Goal: Task Accomplishment & Management: Manage account settings

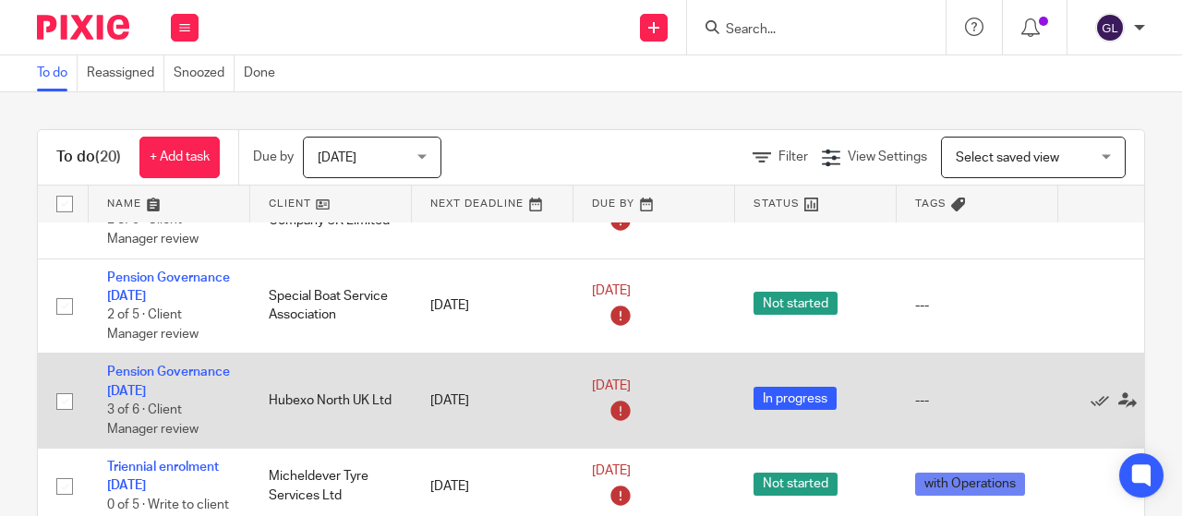
scroll to position [277, 0]
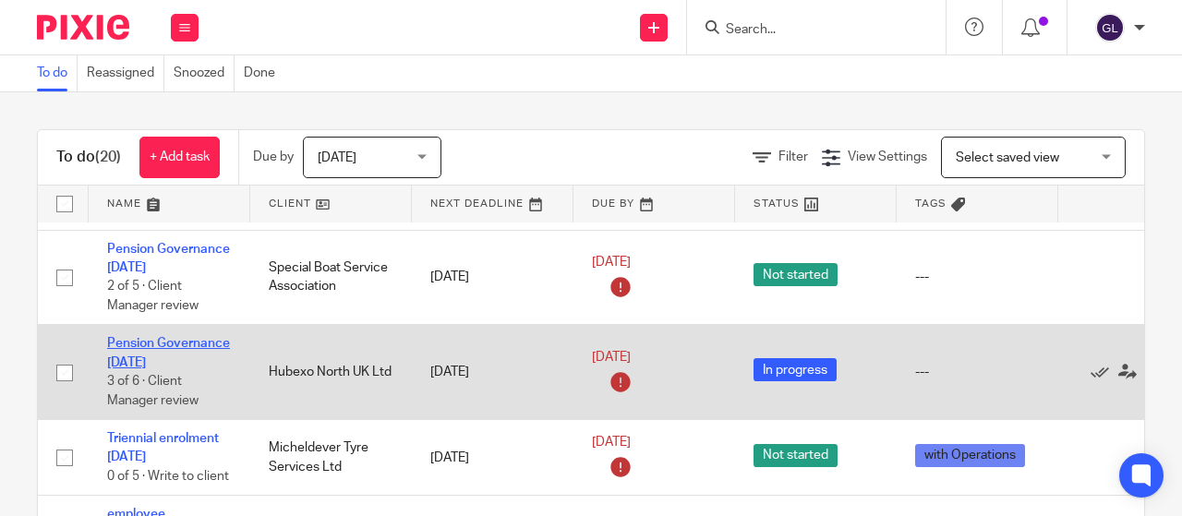
click at [142, 362] on link "Pension Governance [DATE]" at bounding box center [168, 352] width 123 height 31
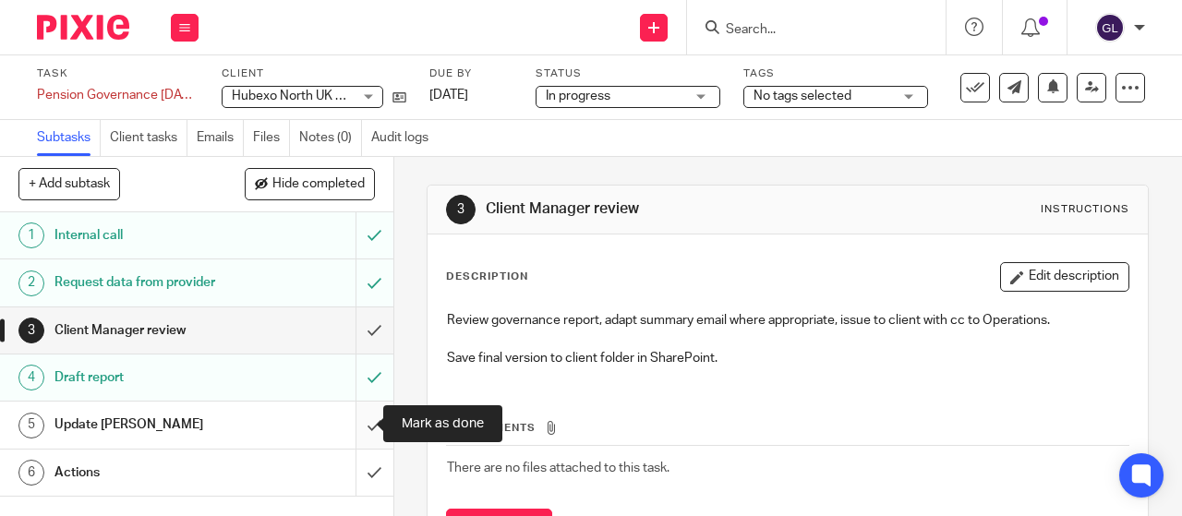
click at [358, 422] on input "submit" at bounding box center [196, 425] width 393 height 46
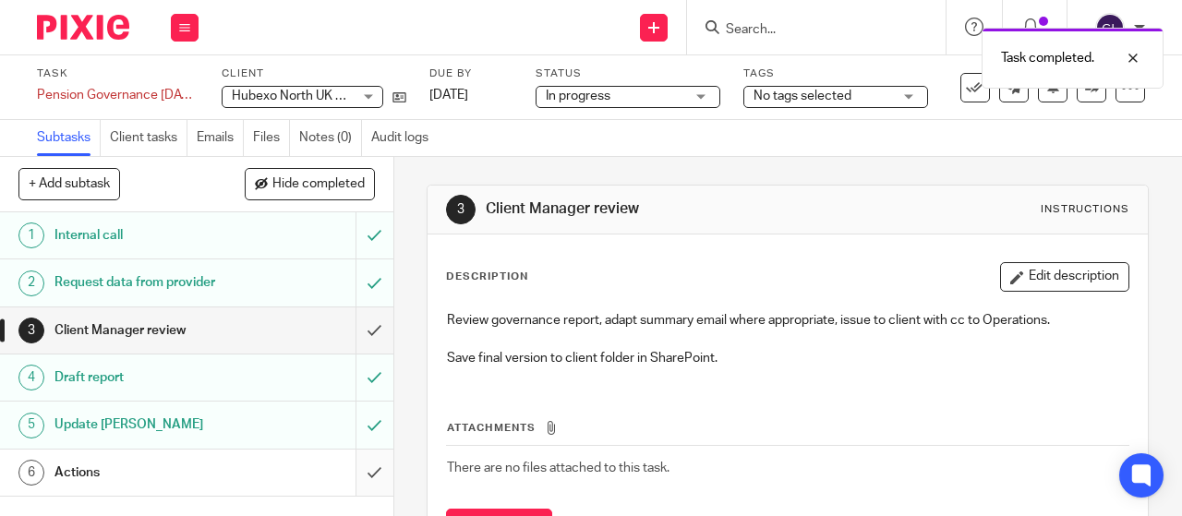
click at [358, 476] on input "submit" at bounding box center [196, 473] width 393 height 46
click at [349, 334] on input "submit" at bounding box center [196, 330] width 393 height 46
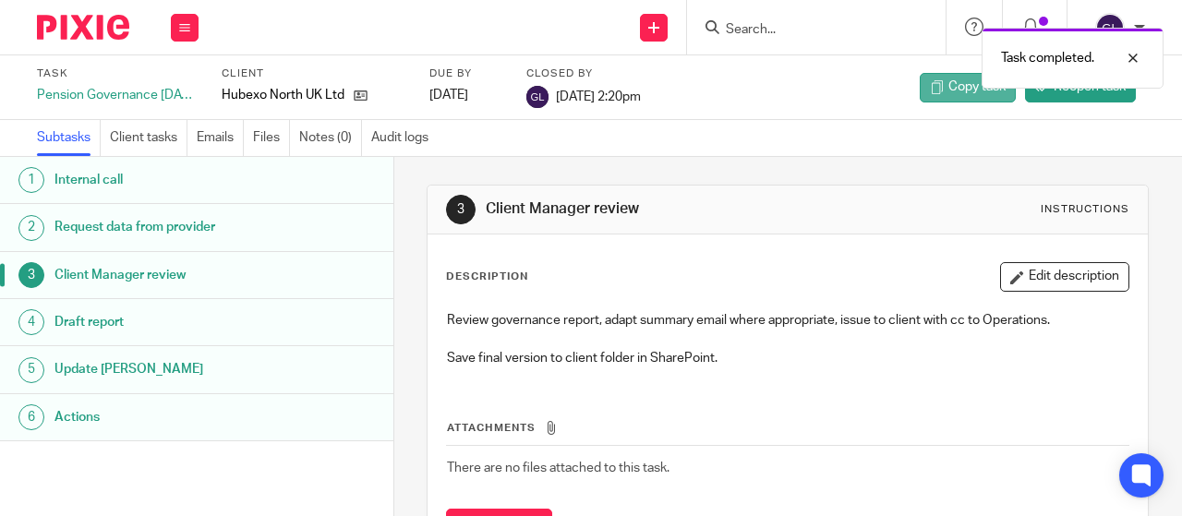
click at [948, 90] on span "Copy task" at bounding box center [976, 87] width 57 height 18
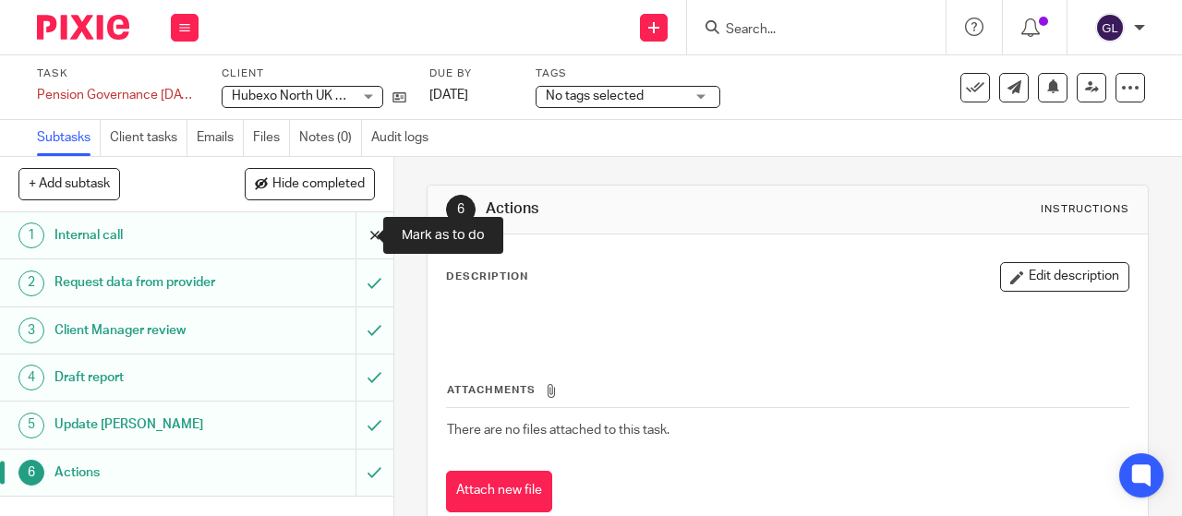
click at [356, 232] on input "submit" at bounding box center [196, 235] width 393 height 46
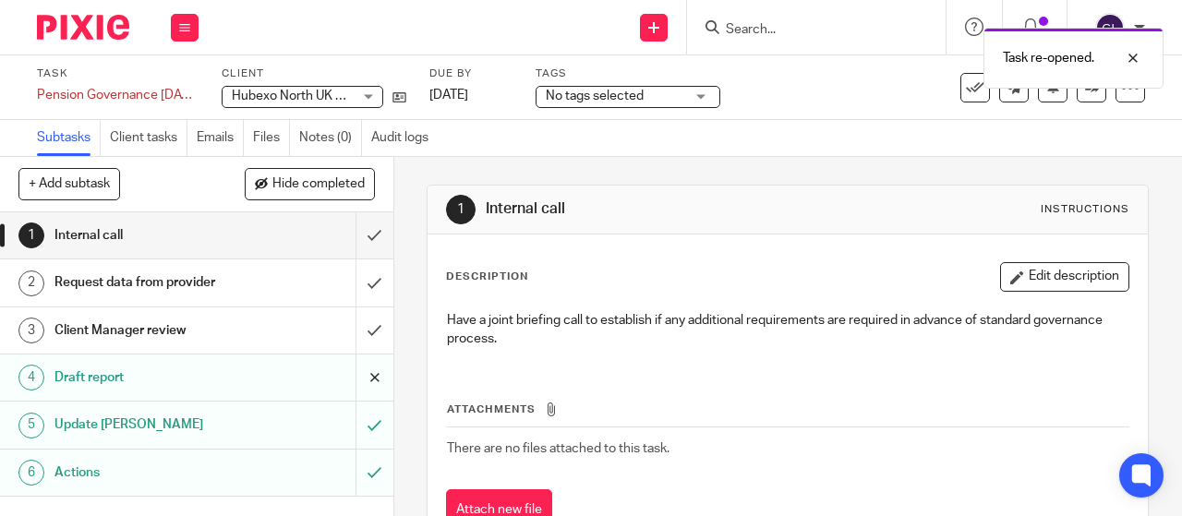
click at [356, 379] on input "submit" at bounding box center [196, 378] width 393 height 46
click at [355, 427] on input "submit" at bounding box center [196, 425] width 393 height 46
drag, startPoint x: 0, startPoint y: 0, endPoint x: 352, endPoint y: 472, distance: 588.5
click at [352, 472] on input "submit" at bounding box center [196, 473] width 393 height 46
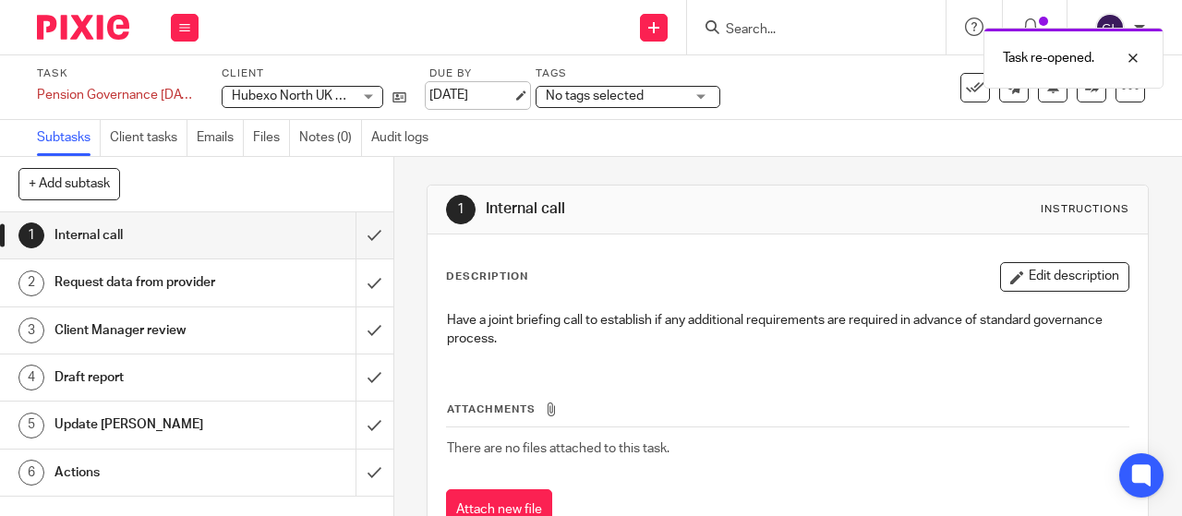
click at [451, 91] on link "[DATE]" at bounding box center [470, 95] width 83 height 19
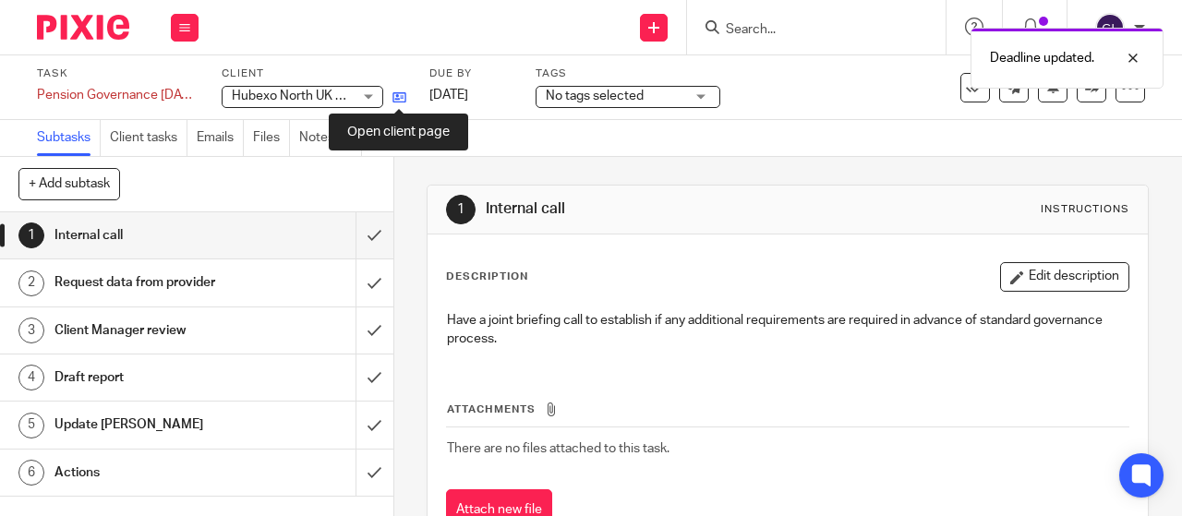
click at [397, 95] on icon at bounding box center [399, 97] width 14 height 14
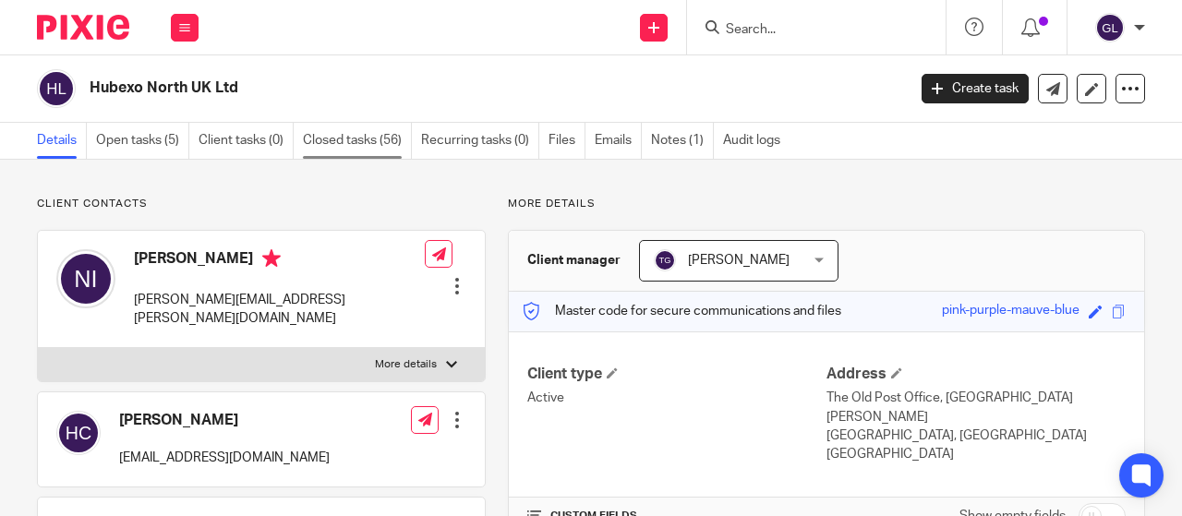
click at [338, 138] on link "Closed tasks (56)" at bounding box center [357, 141] width 109 height 36
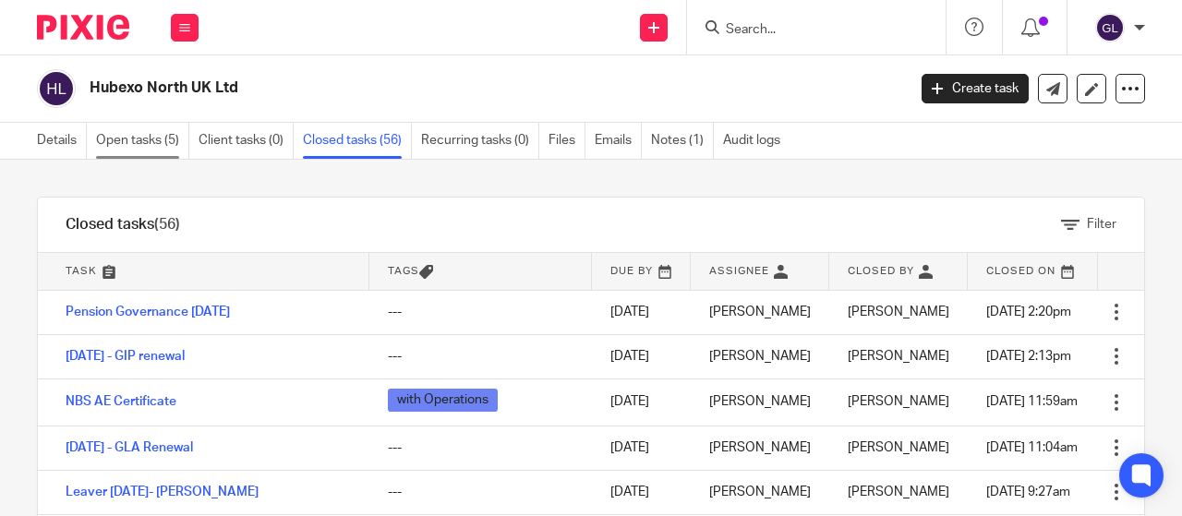
click at [150, 141] on link "Open tasks (5)" at bounding box center [142, 141] width 93 height 36
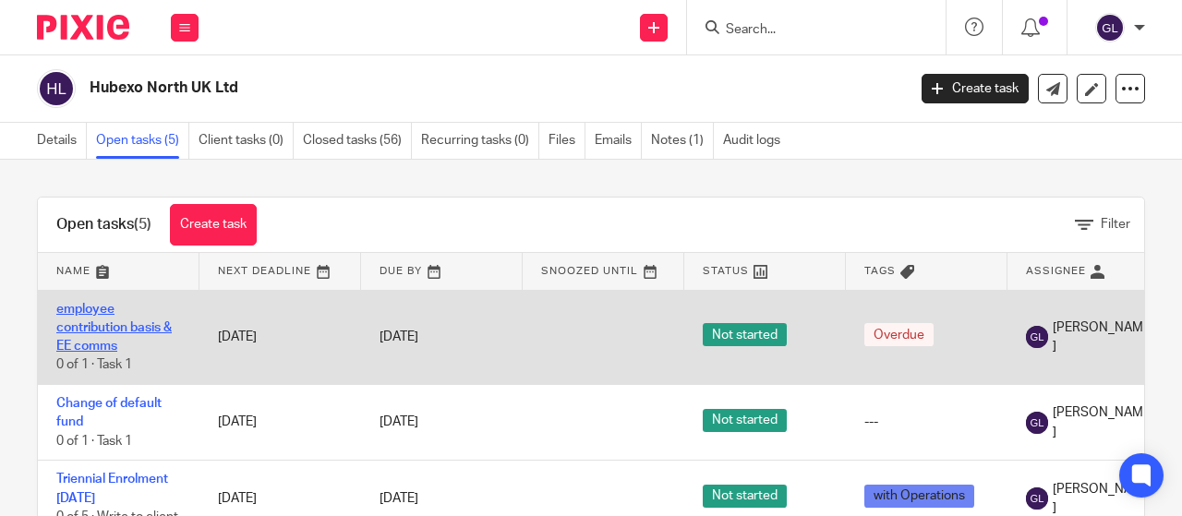
click at [108, 328] on link "employee contribution basis & EE comms" at bounding box center [113, 328] width 115 height 51
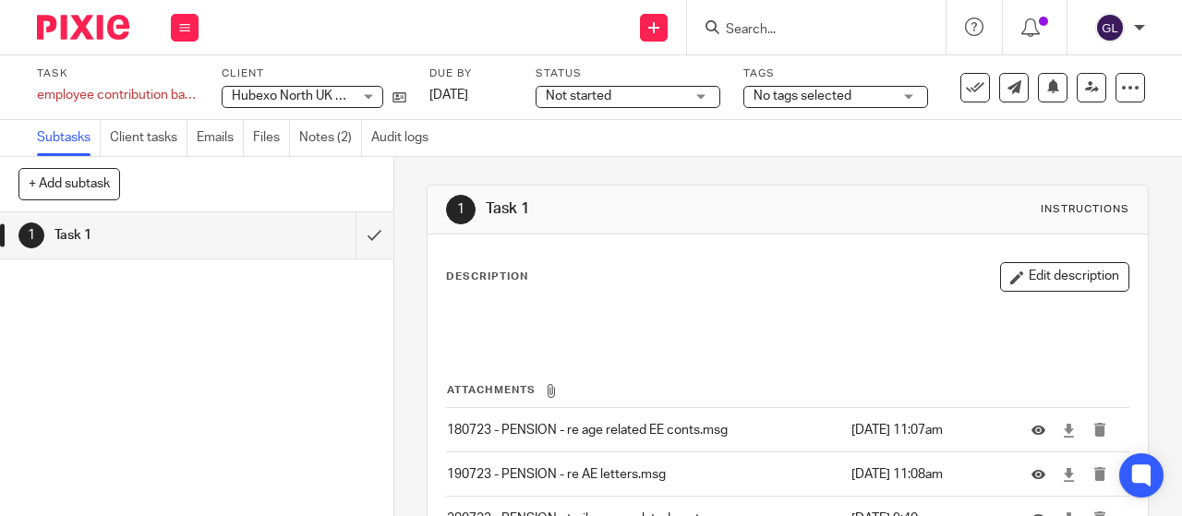
click at [571, 99] on span "Not started" at bounding box center [579, 96] width 66 height 13
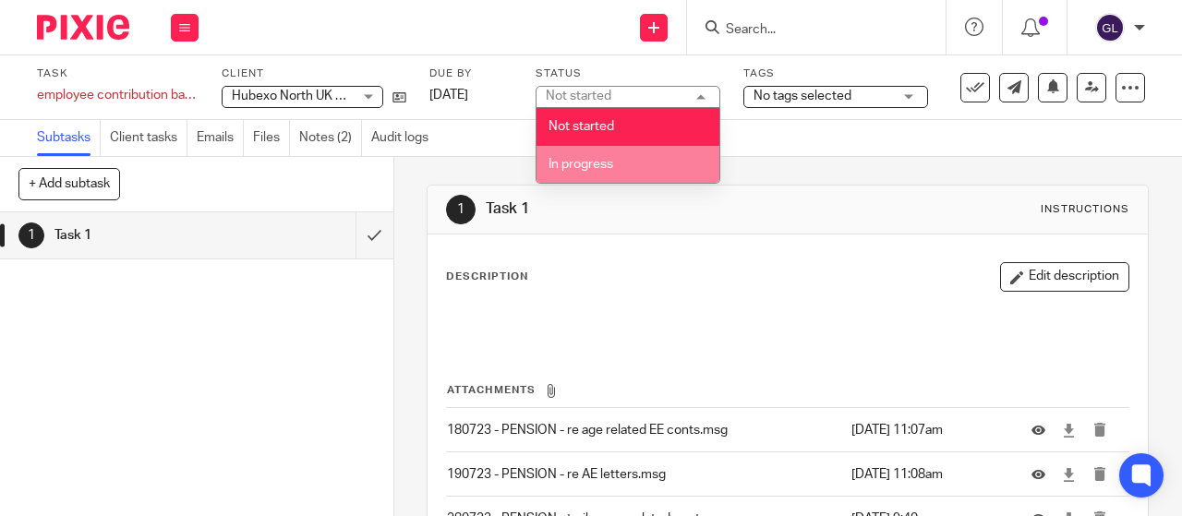
click at [556, 163] on span "In progress" at bounding box center [580, 164] width 65 height 13
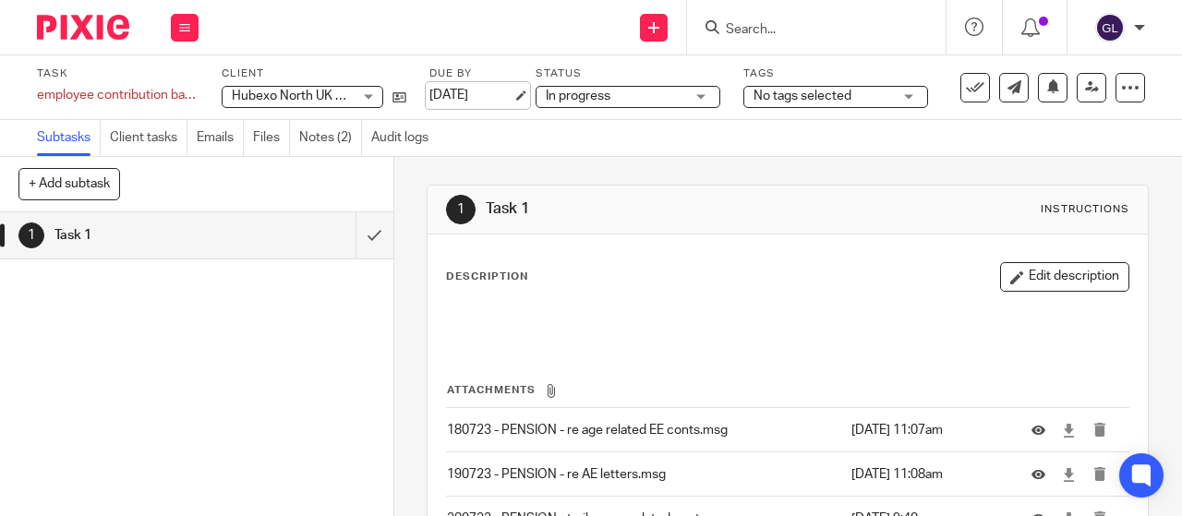
click at [499, 97] on link "[DATE]" at bounding box center [470, 95] width 83 height 19
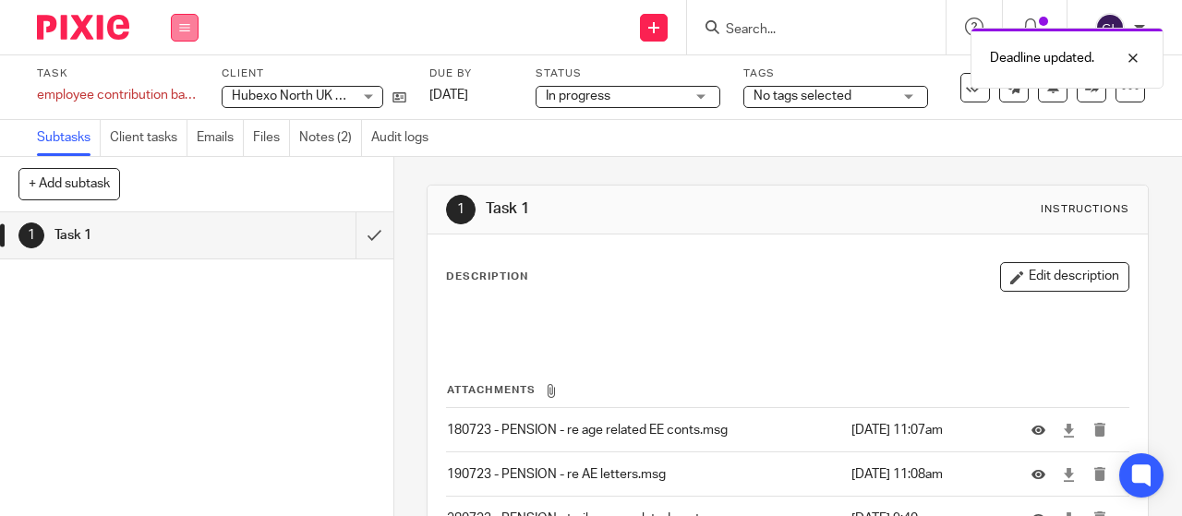
click at [181, 24] on icon at bounding box center [184, 27] width 11 height 11
click at [305, 35] on div "Send new email Create task Add client Request signature Get Support Contact Sup…" at bounding box center [699, 27] width 965 height 54
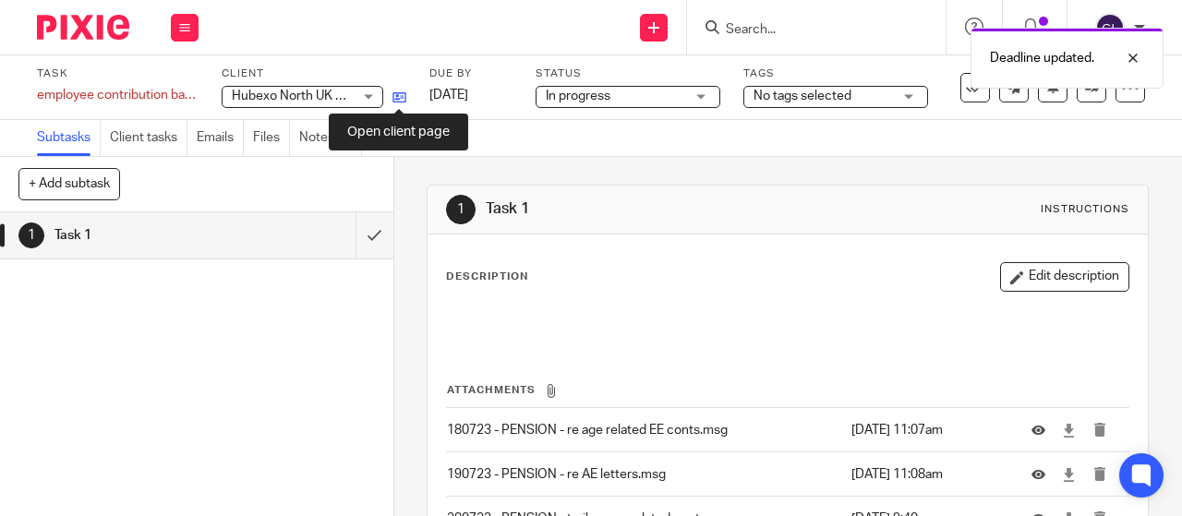
click at [400, 98] on icon at bounding box center [399, 97] width 14 height 14
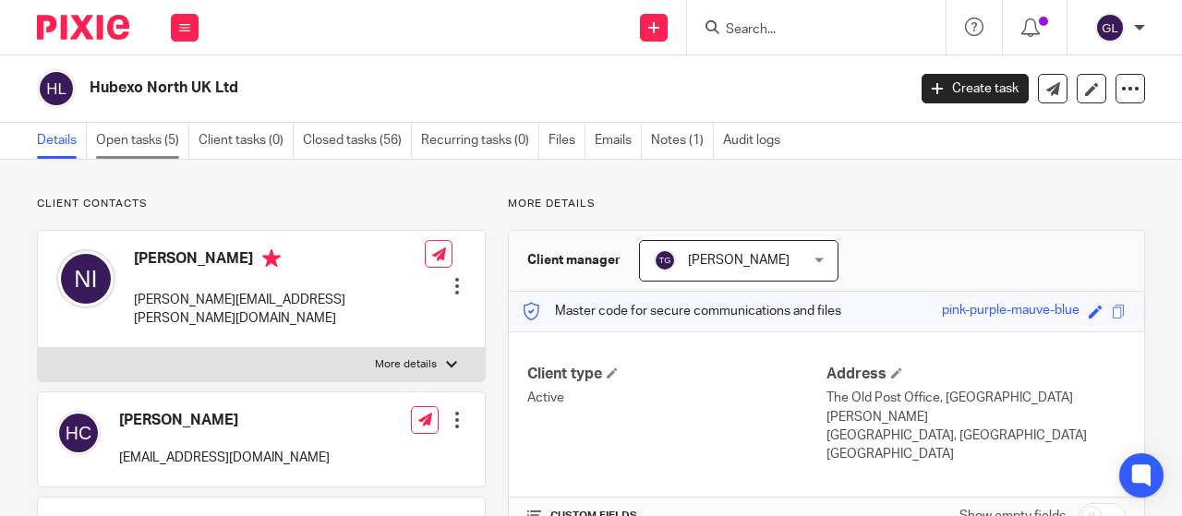
click at [135, 140] on link "Open tasks (5)" at bounding box center [142, 141] width 93 height 36
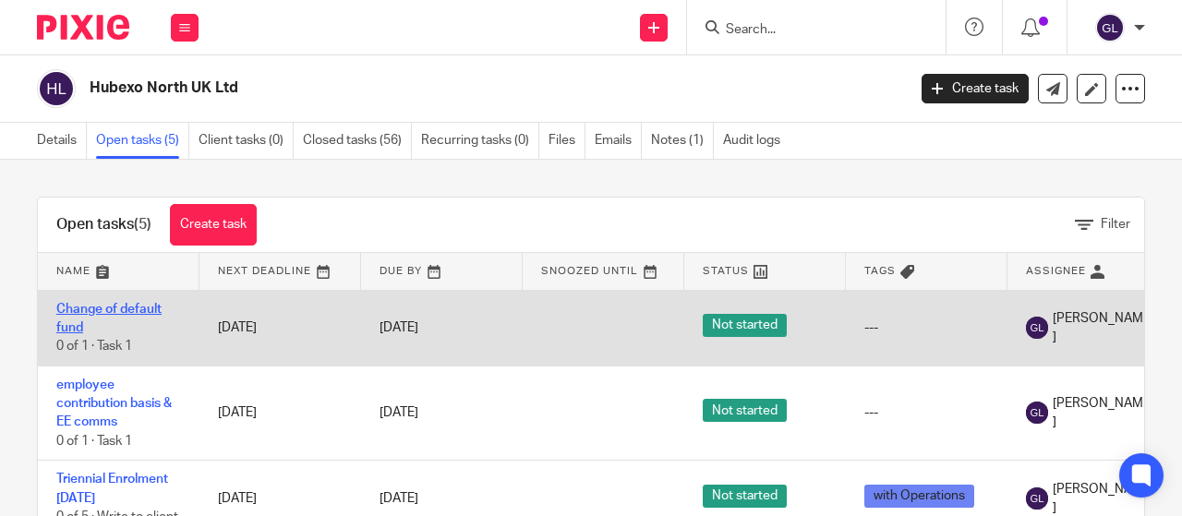
click at [116, 307] on link "Change of default fund" at bounding box center [108, 318] width 105 height 31
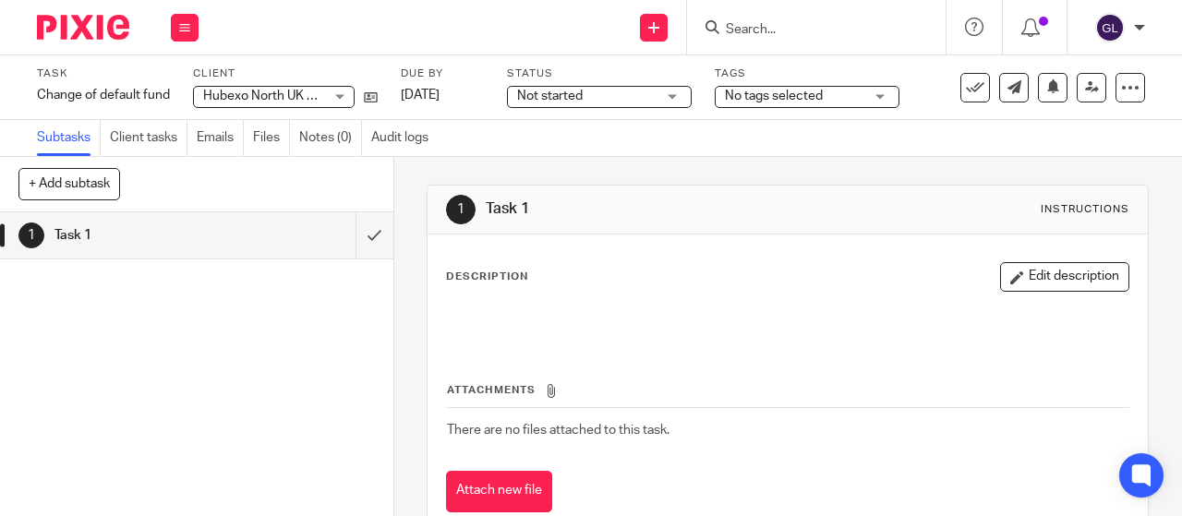
click at [526, 102] on span "Not started" at bounding box center [550, 96] width 66 height 13
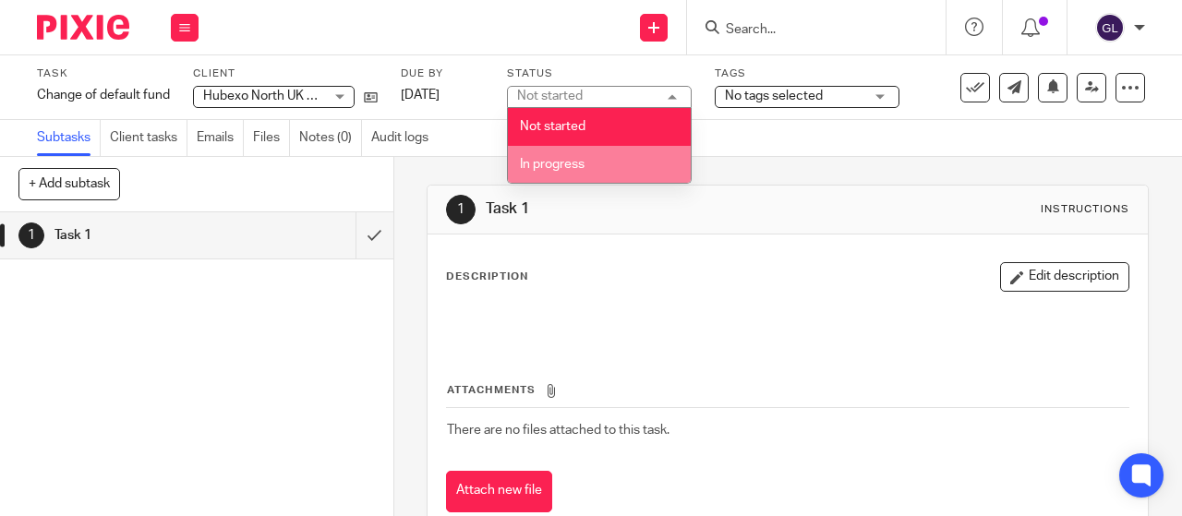
click at [523, 169] on span "In progress" at bounding box center [552, 164] width 65 height 13
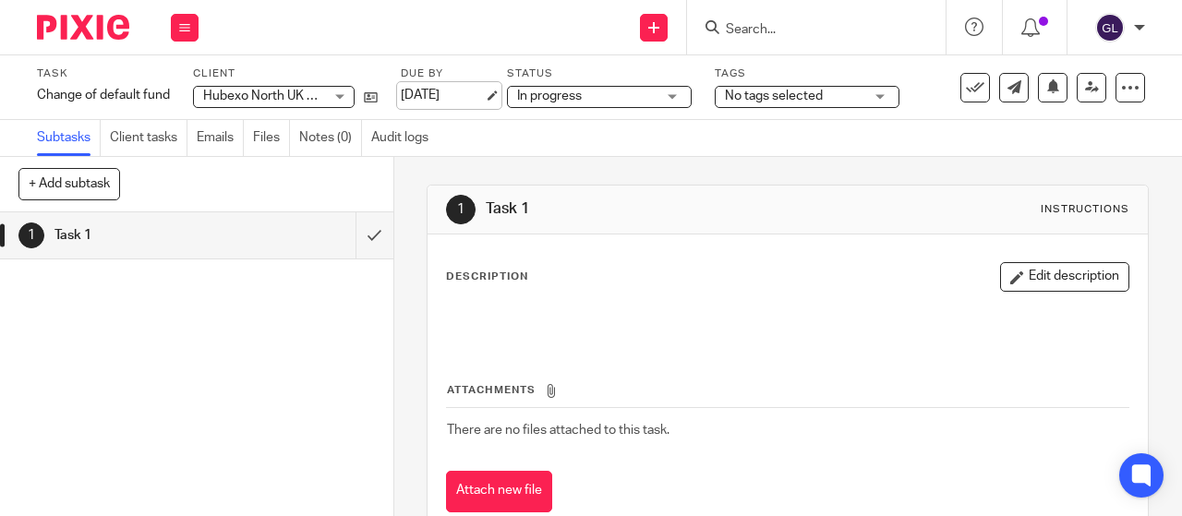
click at [447, 93] on link "29 Sep 2025" at bounding box center [442, 95] width 83 height 19
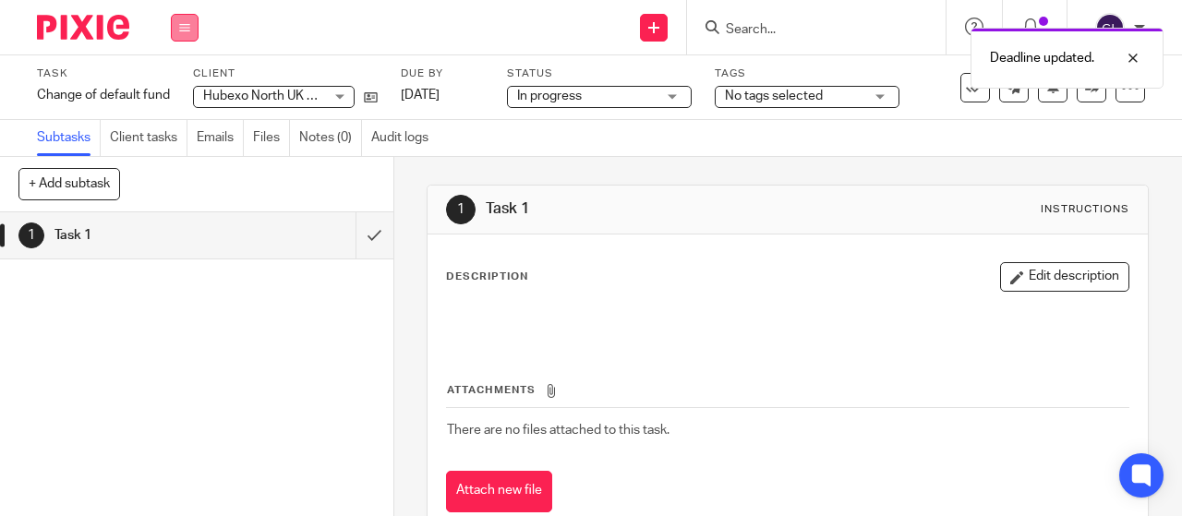
click at [188, 24] on icon at bounding box center [184, 27] width 11 height 11
click at [179, 86] on link "Work" at bounding box center [176, 85] width 32 height 13
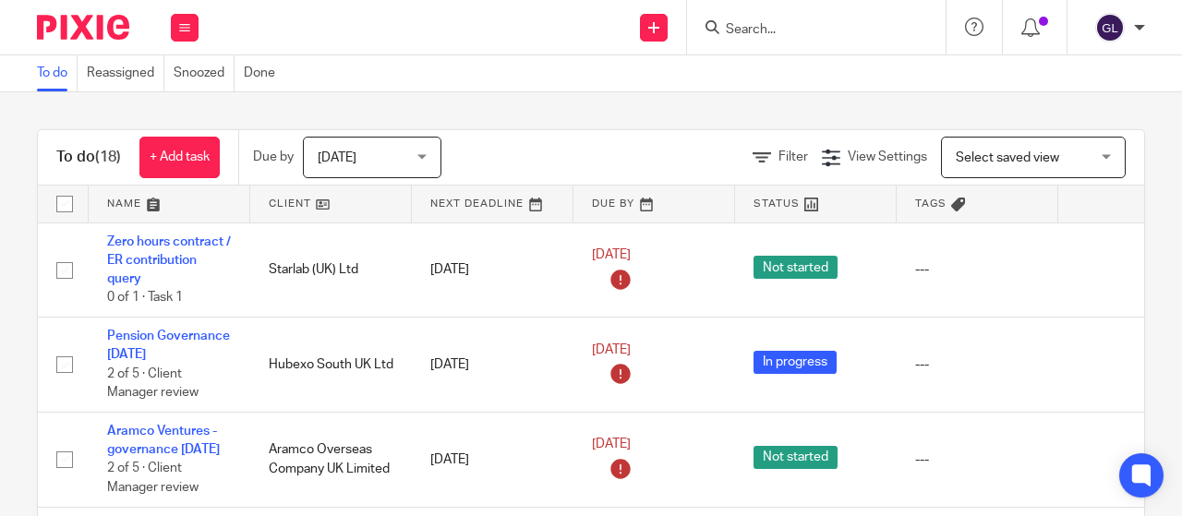
click at [753, 27] on input "Search" at bounding box center [807, 30] width 166 height 17
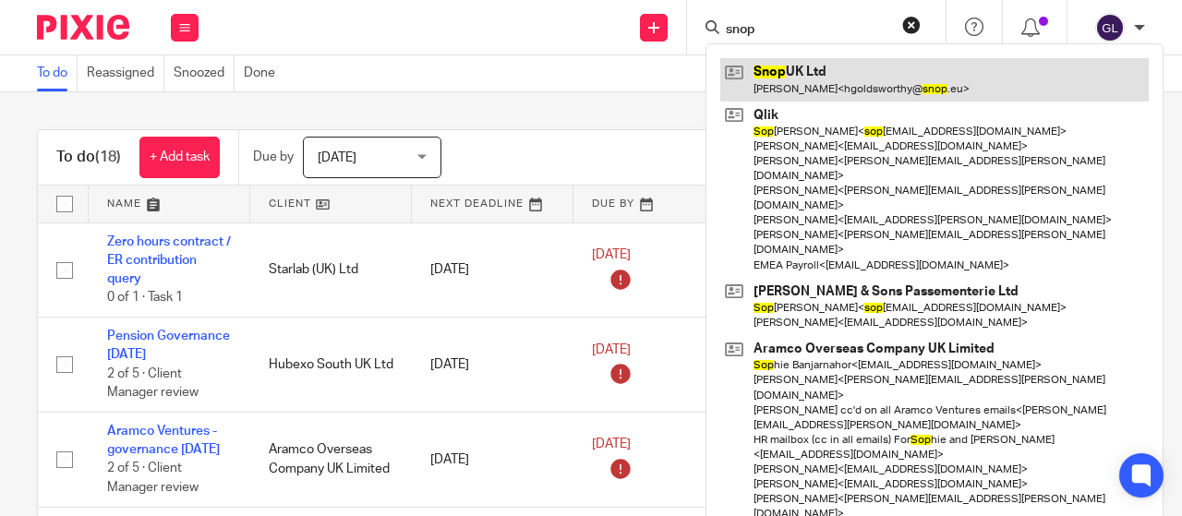
type input "snop"
click at [802, 71] on link at bounding box center [934, 79] width 428 height 42
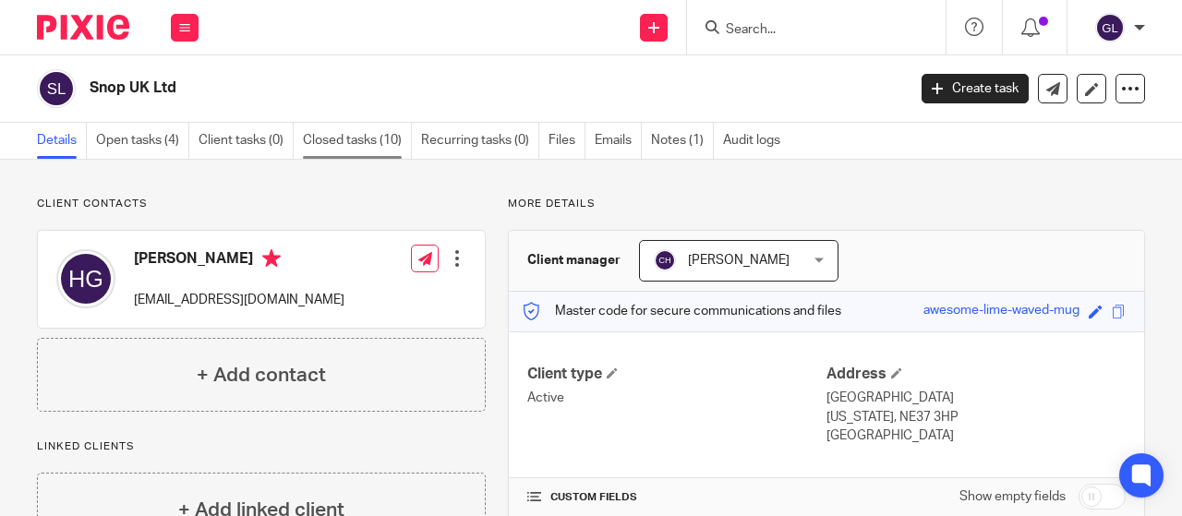
click at [354, 139] on link "Closed tasks (10)" at bounding box center [357, 141] width 109 height 36
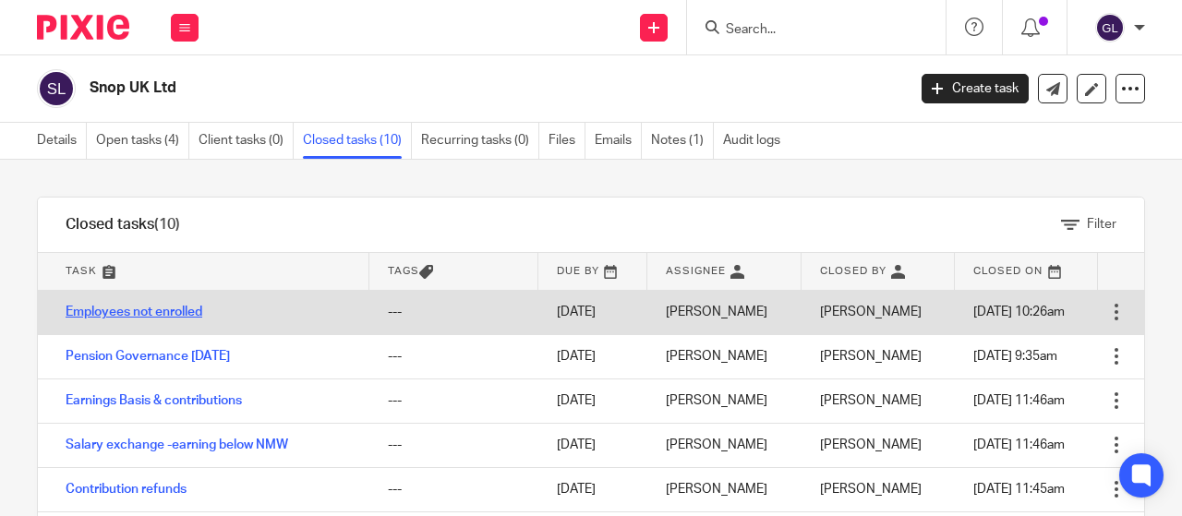
click at [173, 309] on link "Employees not enrolled" at bounding box center [134, 312] width 137 height 13
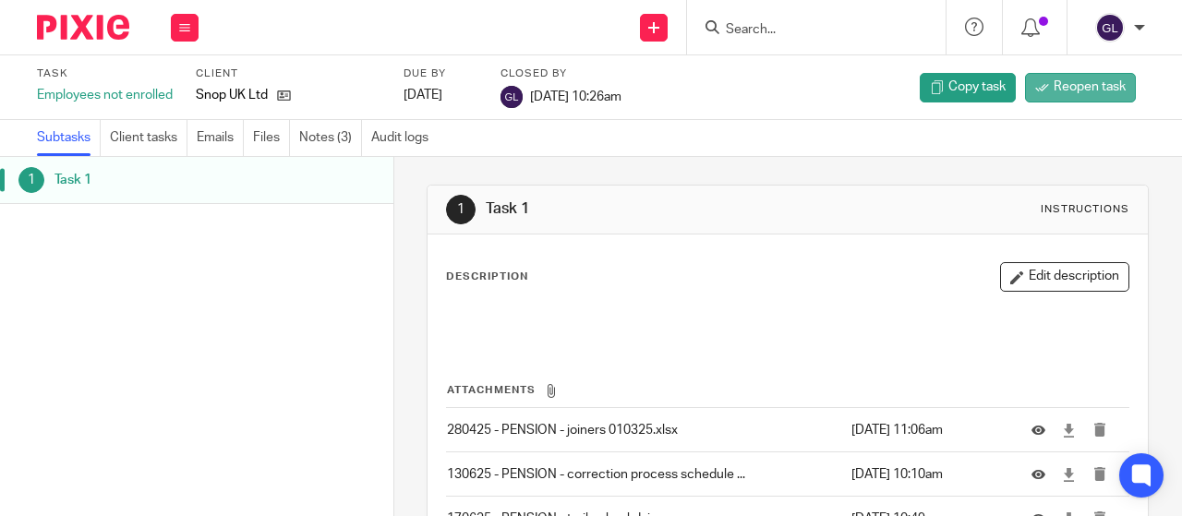
click at [1067, 89] on span "Reopen task" at bounding box center [1089, 87] width 72 height 18
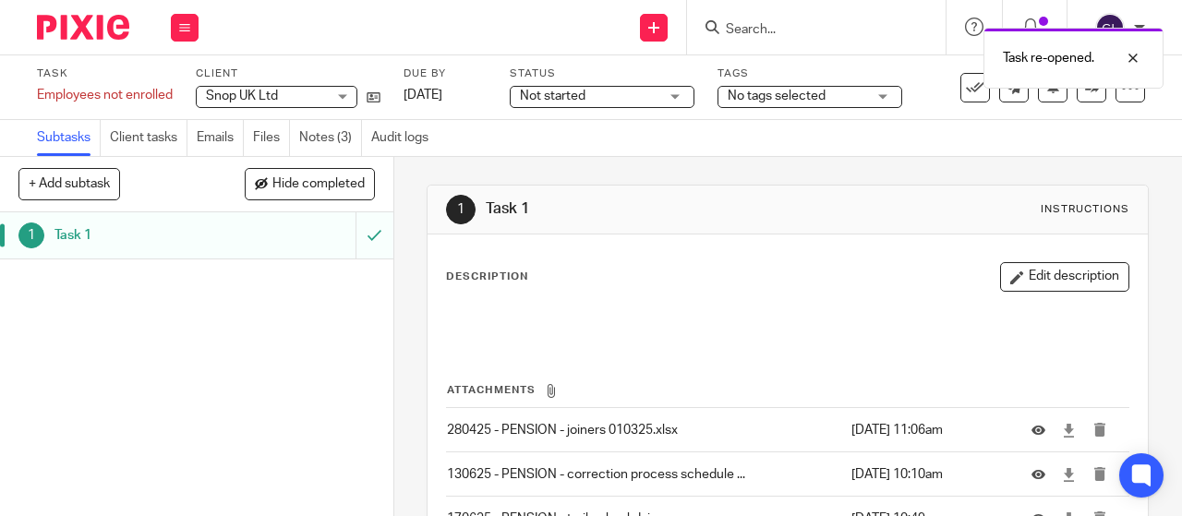
click at [647, 92] on span "Not started" at bounding box center [589, 96] width 138 height 19
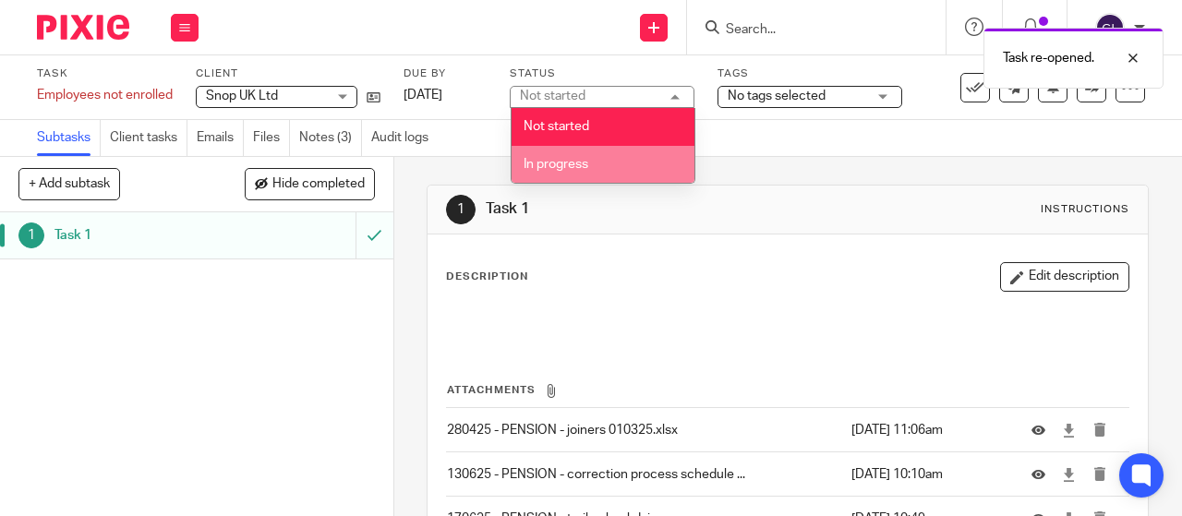
click at [535, 162] on span "In progress" at bounding box center [556, 164] width 65 height 13
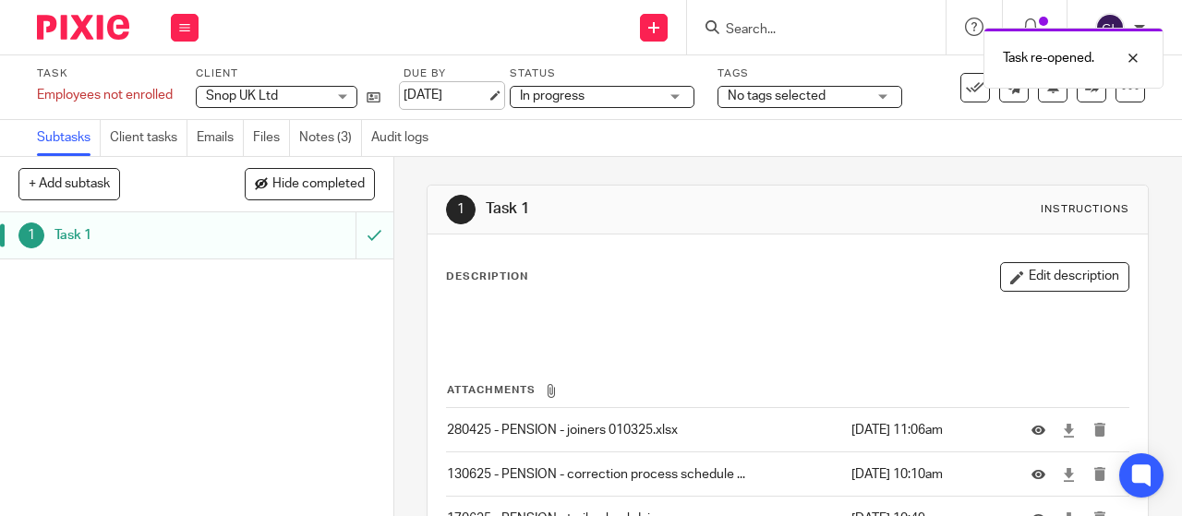
click at [426, 94] on link "22 Sep 2025" at bounding box center [444, 95] width 83 height 19
click at [187, 28] on icon at bounding box center [184, 27] width 11 height 11
click at [320, 58] on div "Task Employees not enrolled Save Employees not enrolled 1 /1 Client Snop UK Ltd…" at bounding box center [591, 87] width 1182 height 65
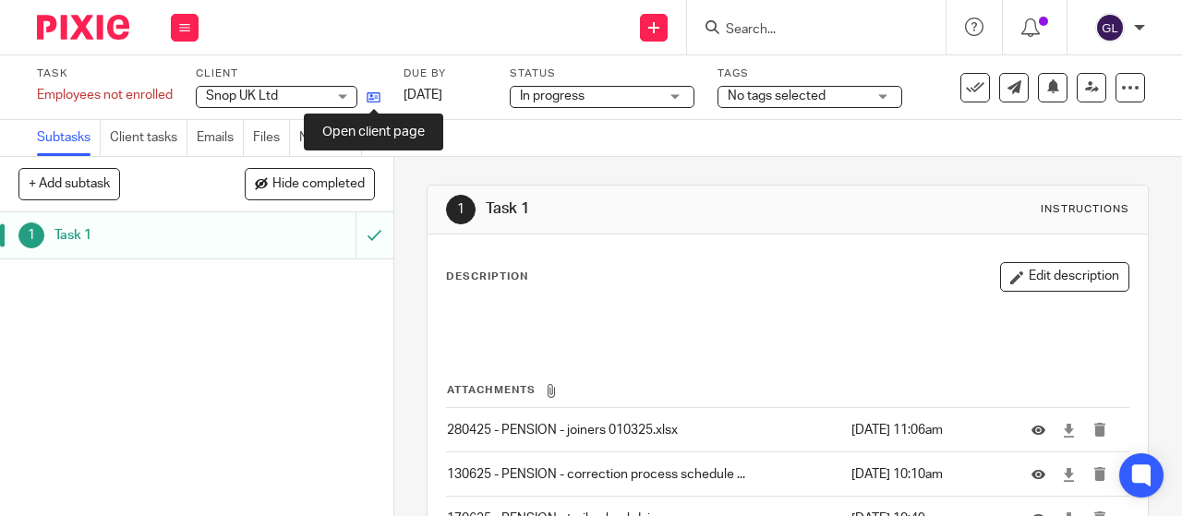
click at [370, 95] on icon at bounding box center [374, 97] width 14 height 14
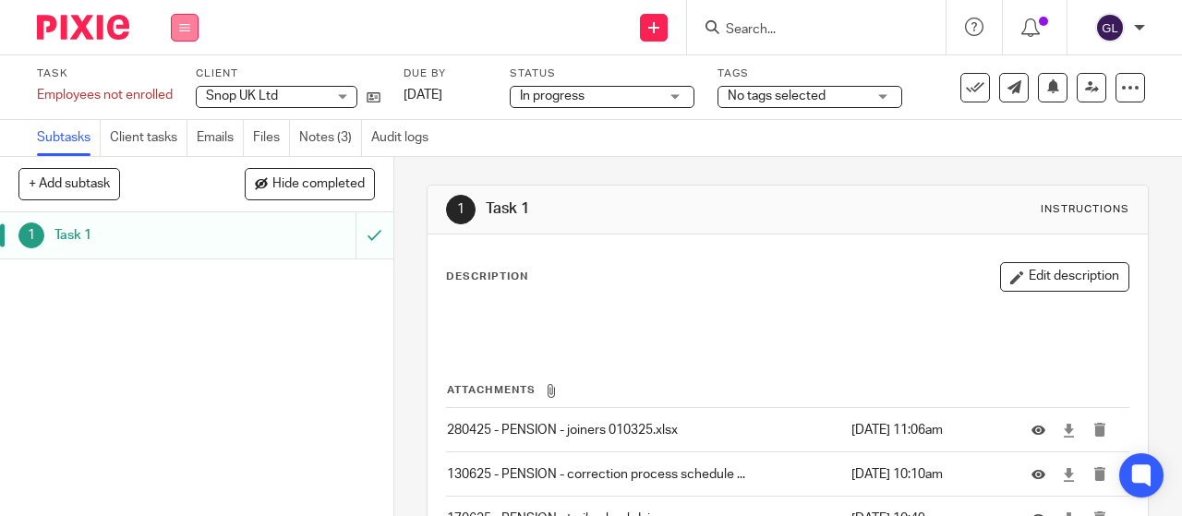
click at [183, 32] on icon at bounding box center [184, 27] width 11 height 11
click at [163, 86] on link "Work" at bounding box center [176, 85] width 32 height 13
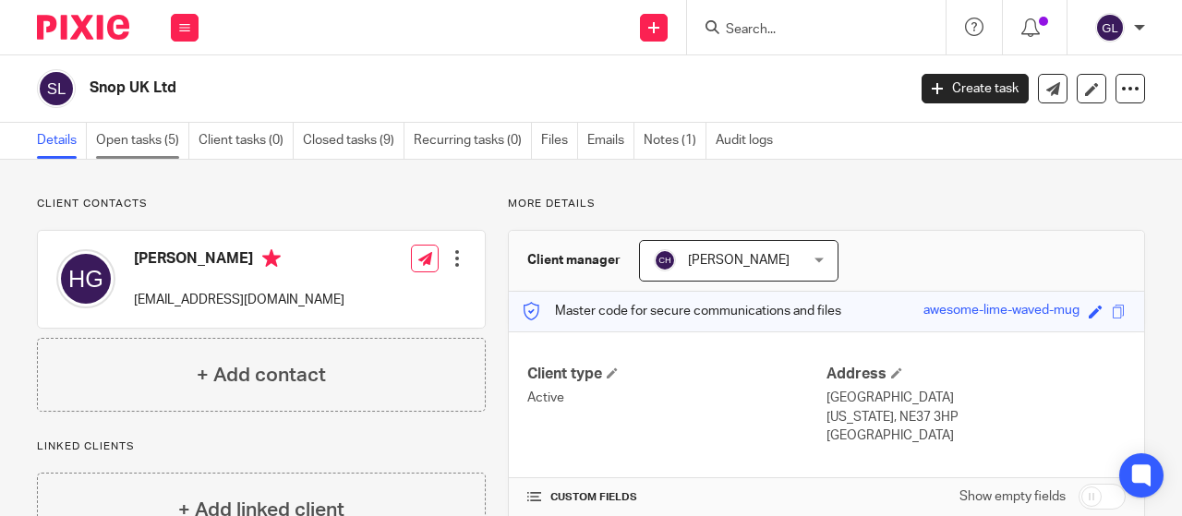
click at [116, 141] on link "Open tasks (5)" at bounding box center [142, 141] width 93 height 36
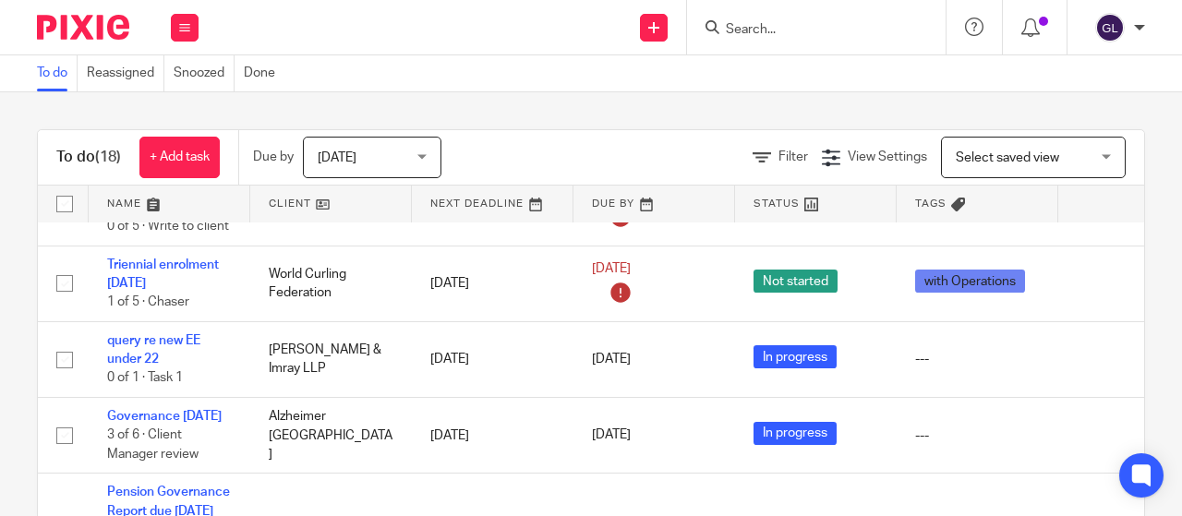
scroll to position [462, 0]
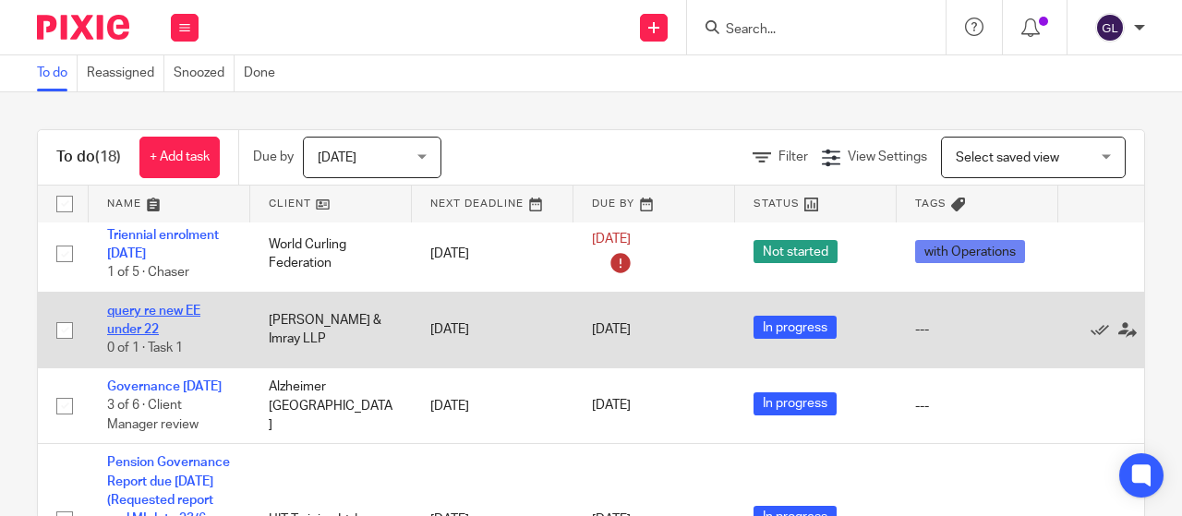
click at [129, 326] on link "query re new EE under 22" at bounding box center [153, 320] width 93 height 31
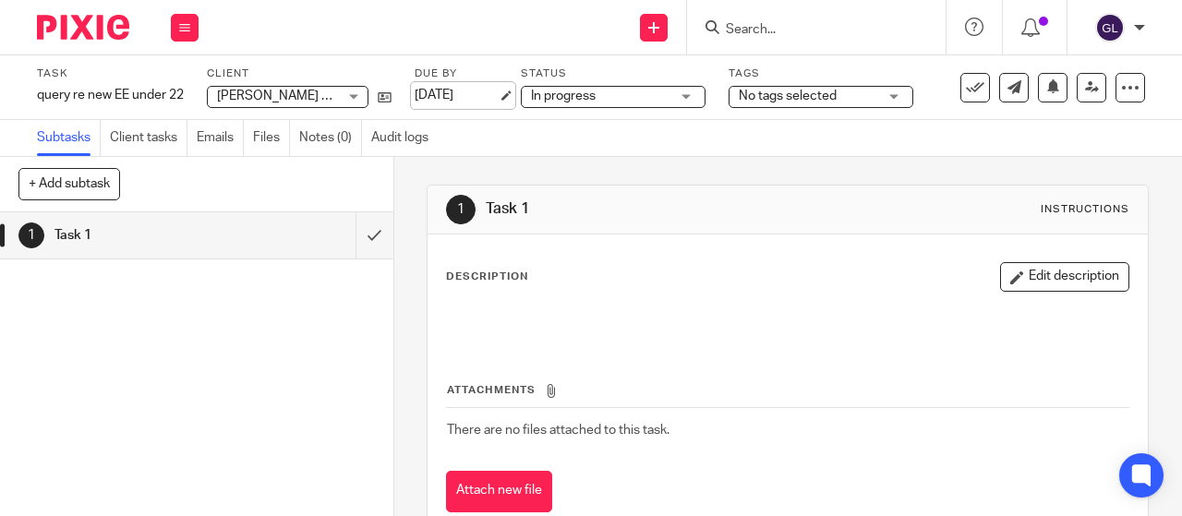
click at [469, 93] on link "[DATE]" at bounding box center [456, 95] width 83 height 19
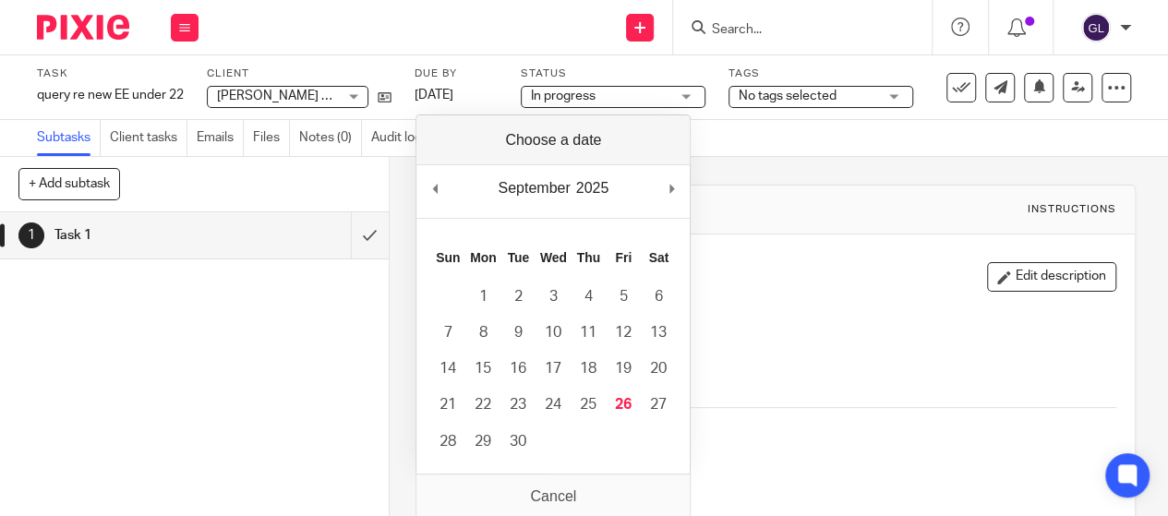
click at [280, 313] on div "1 Task 1" at bounding box center [194, 364] width 389 height 304
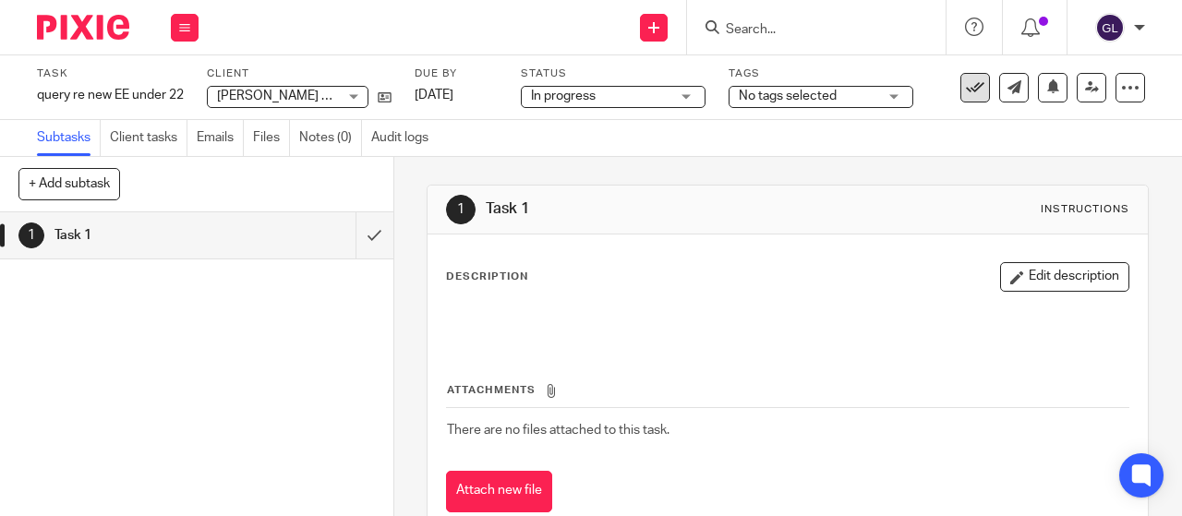
click at [966, 90] on icon at bounding box center [975, 87] width 18 height 18
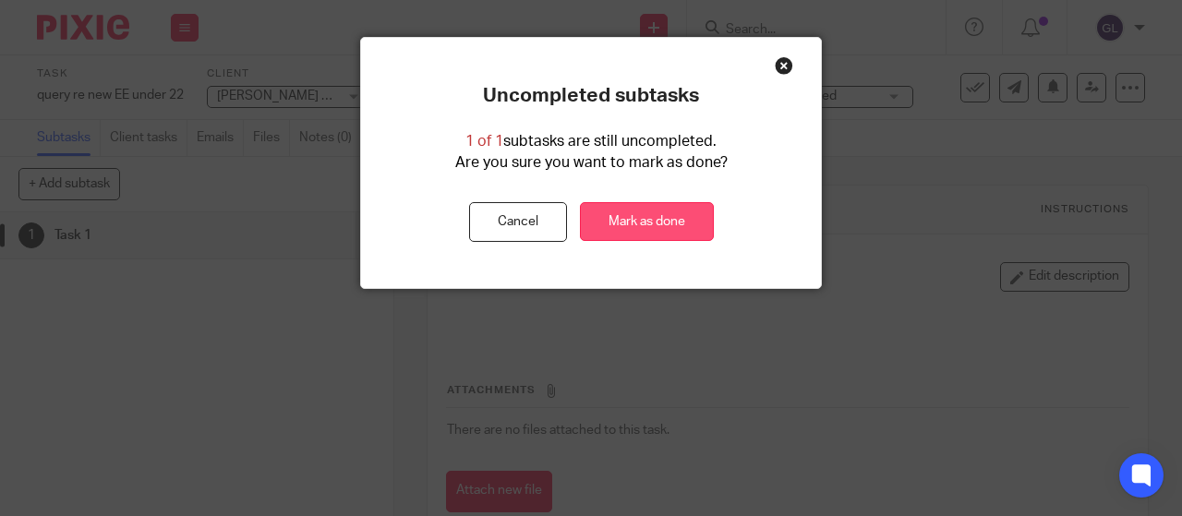
click at [618, 215] on link "Mark as done" at bounding box center [647, 222] width 134 height 40
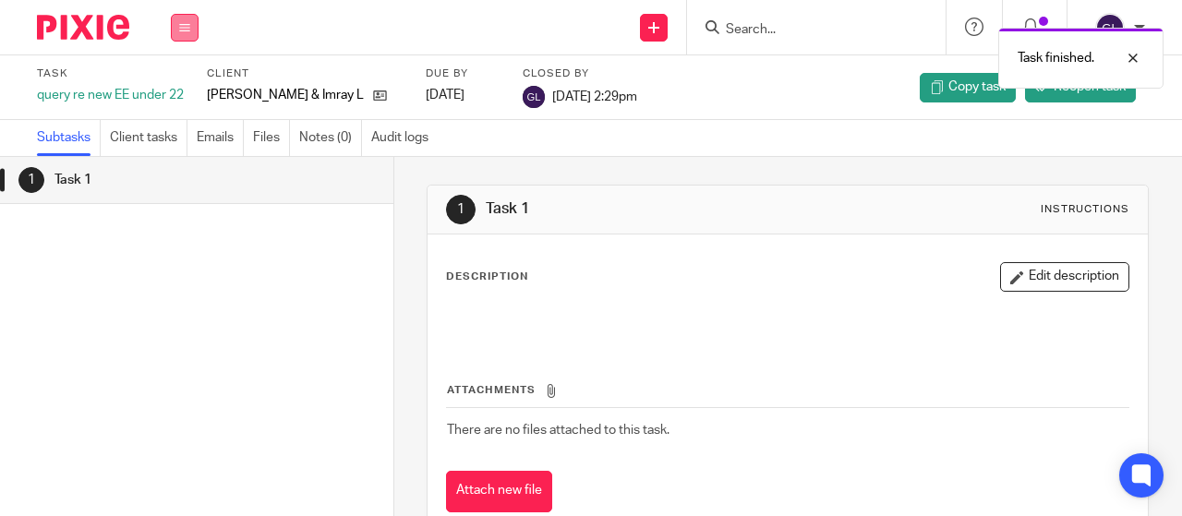
click at [185, 21] on button at bounding box center [185, 28] width 28 height 28
click at [179, 84] on link "Work" at bounding box center [176, 85] width 32 height 13
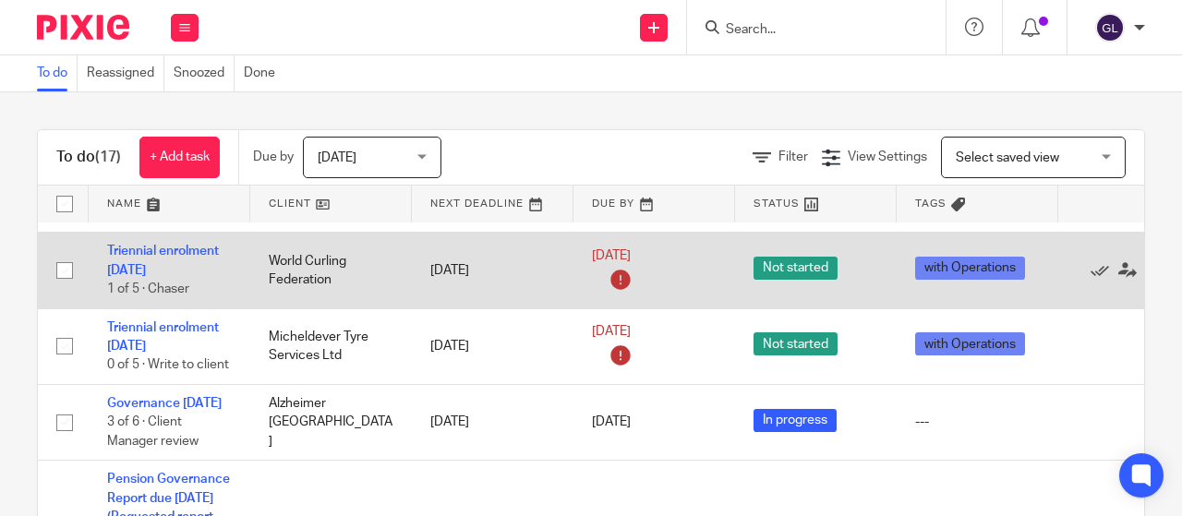
scroll to position [462, 0]
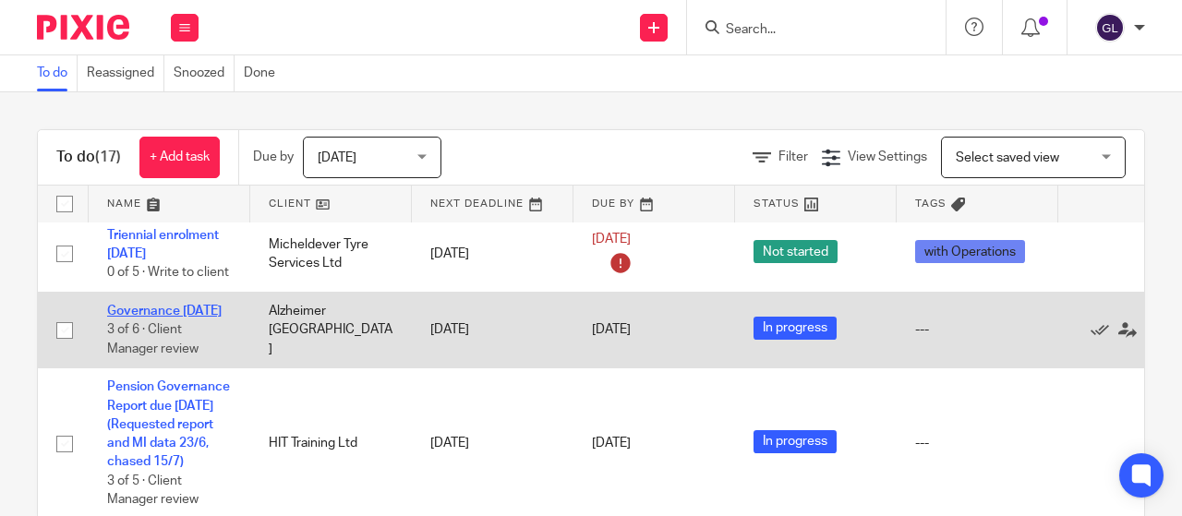
click at [161, 318] on link "Governance [DATE]" at bounding box center [164, 311] width 114 height 13
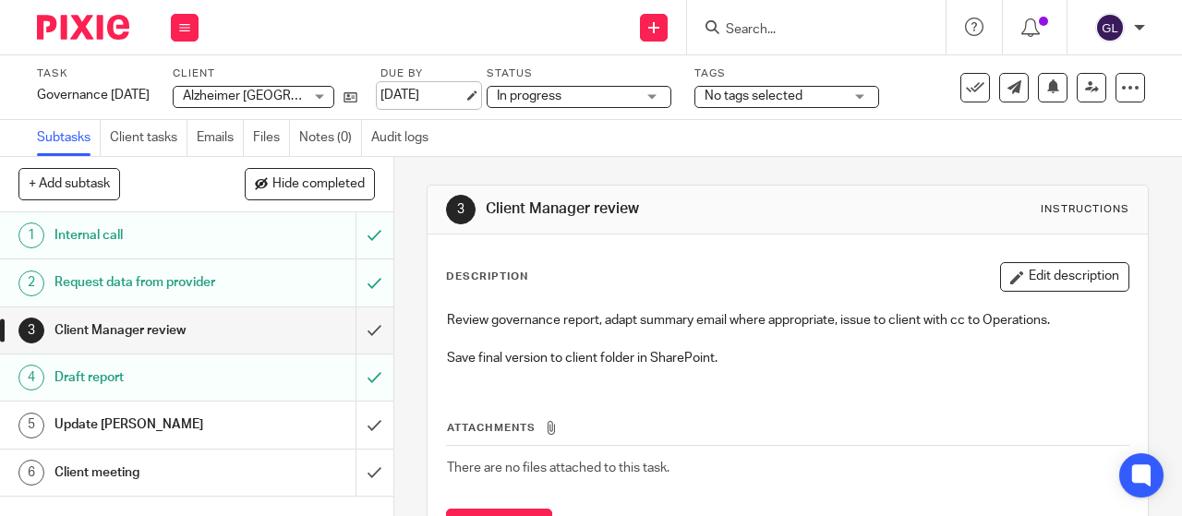
click at [463, 94] on link "[DATE]" at bounding box center [421, 95] width 83 height 19
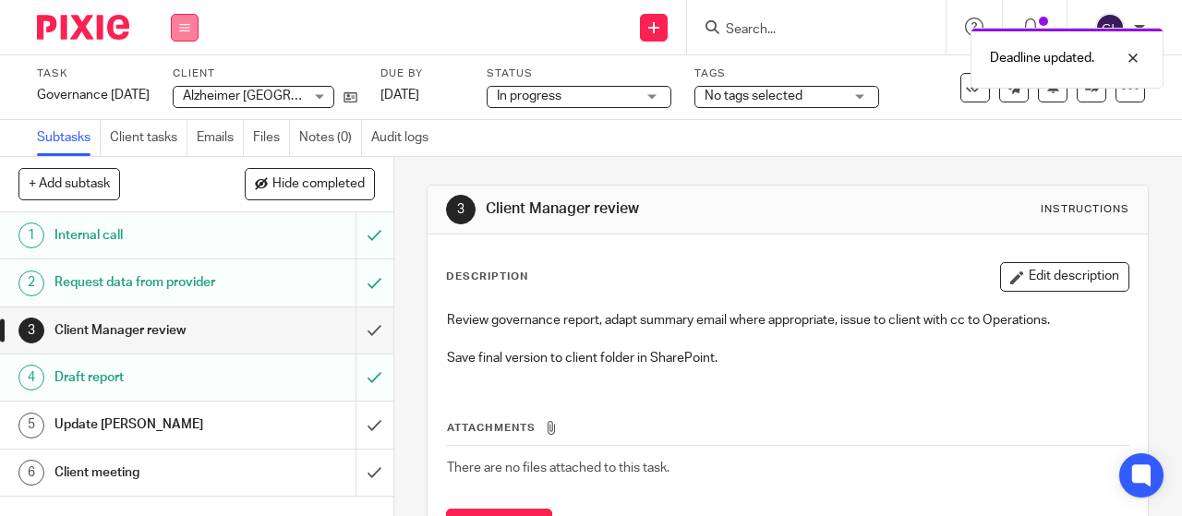
click at [183, 30] on icon at bounding box center [184, 27] width 11 height 11
click at [183, 88] on link "Work" at bounding box center [176, 85] width 32 height 13
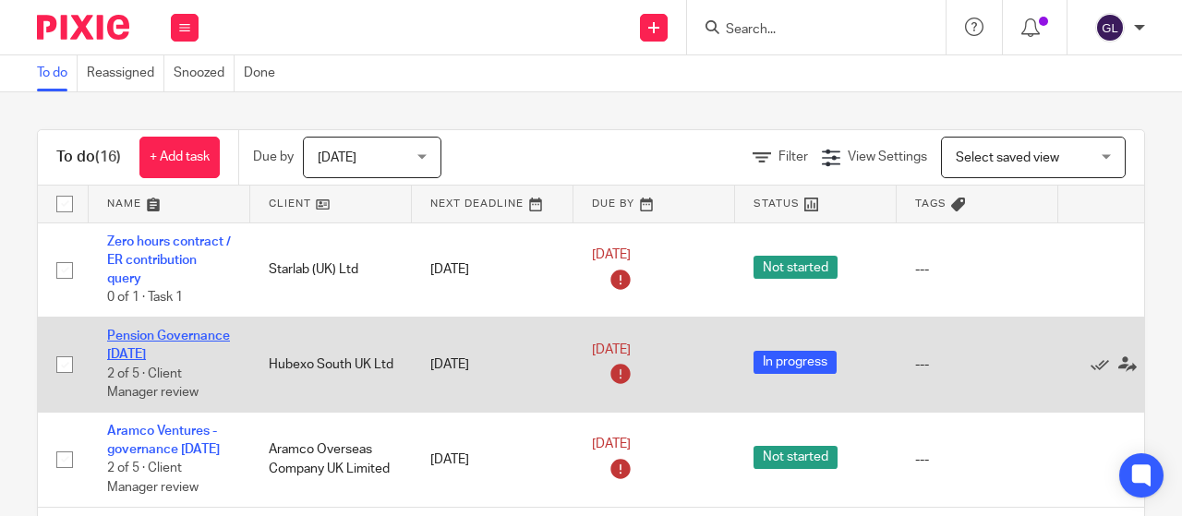
click at [154, 331] on link "Pension Governance [DATE]" at bounding box center [168, 345] width 123 height 31
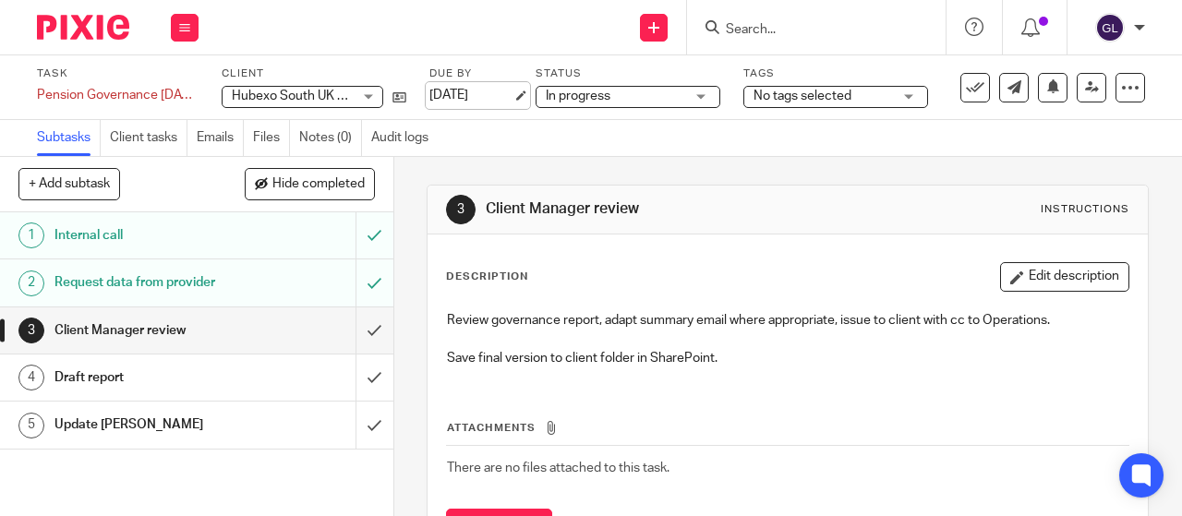
click at [449, 98] on link "[DATE]" at bounding box center [470, 95] width 83 height 19
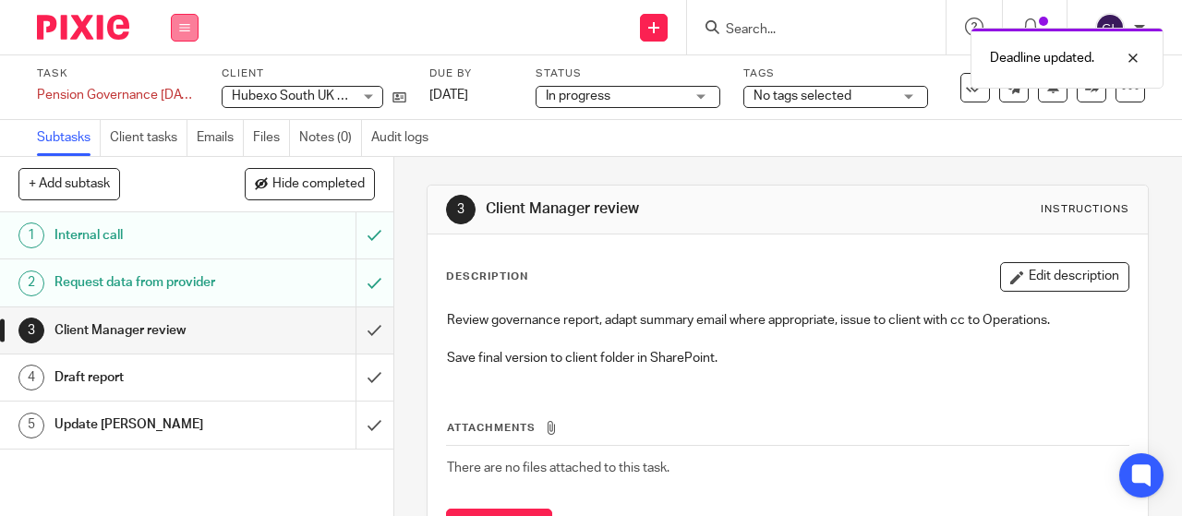
click at [186, 23] on icon at bounding box center [184, 27] width 11 height 11
click at [172, 86] on link "Work" at bounding box center [176, 85] width 32 height 13
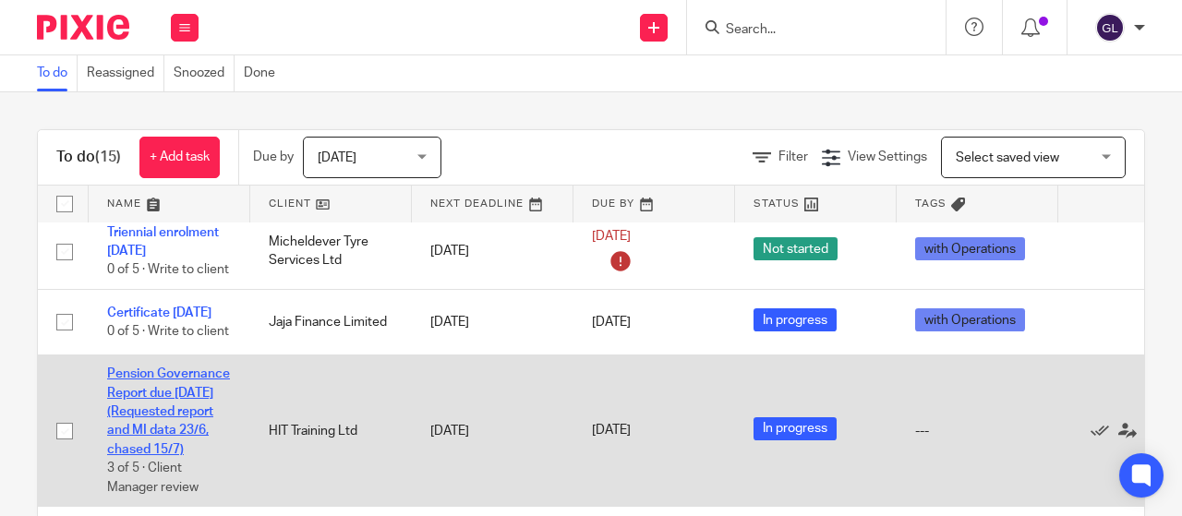
scroll to position [462, 0]
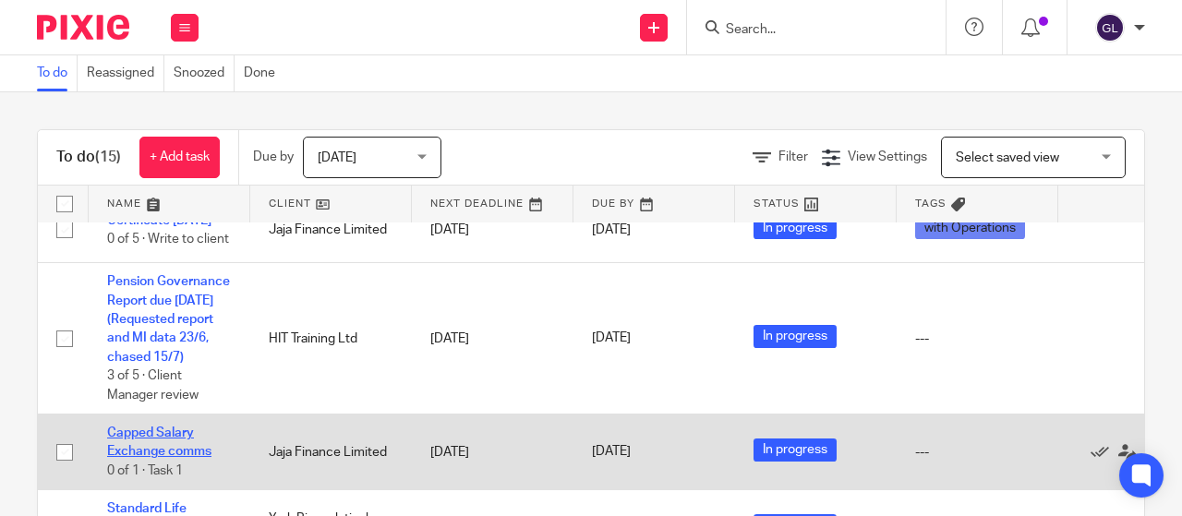
click at [133, 448] on link "Capped Salary Exchange comms" at bounding box center [159, 442] width 104 height 31
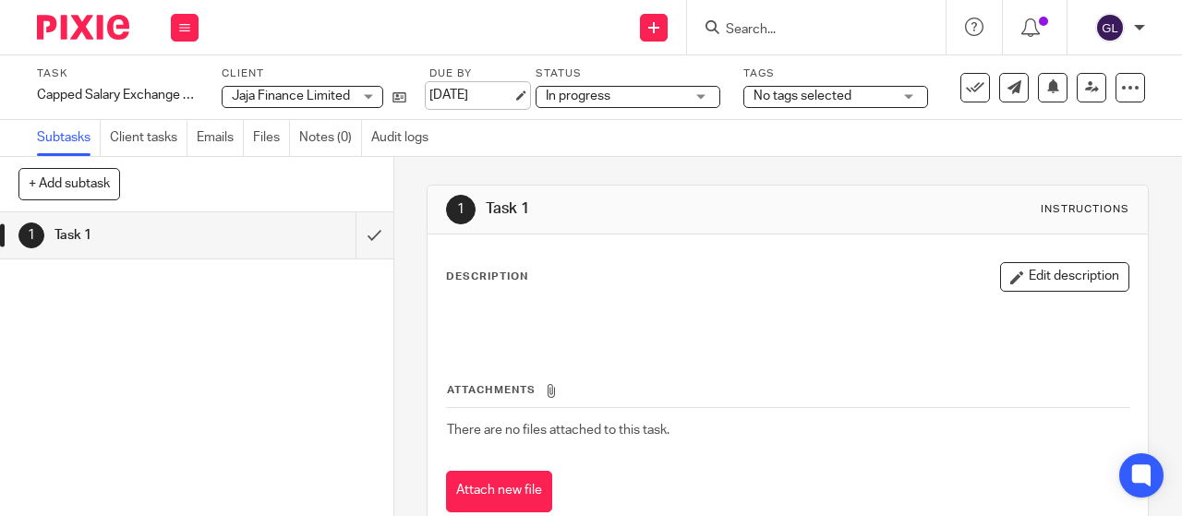
click at [463, 91] on link "[DATE]" at bounding box center [470, 95] width 83 height 19
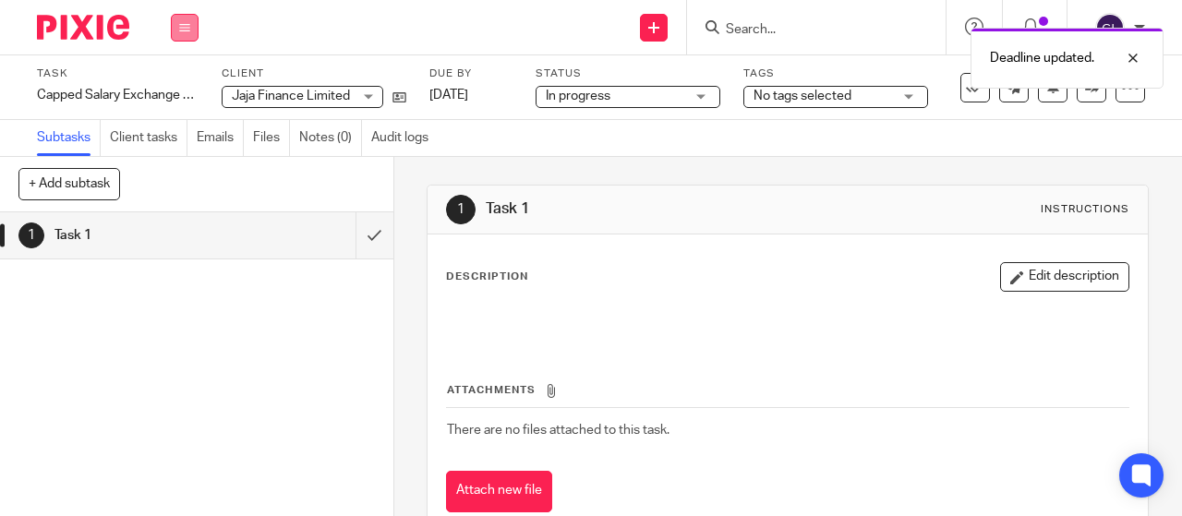
click at [194, 27] on button at bounding box center [185, 28] width 28 height 28
click at [174, 91] on link "Work" at bounding box center [176, 85] width 32 height 13
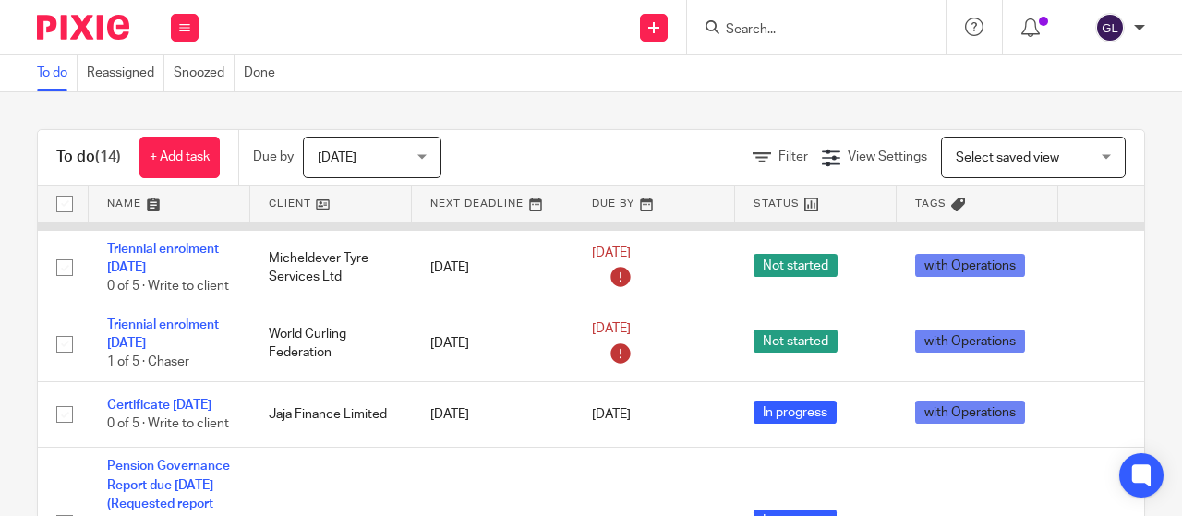
scroll to position [369, 0]
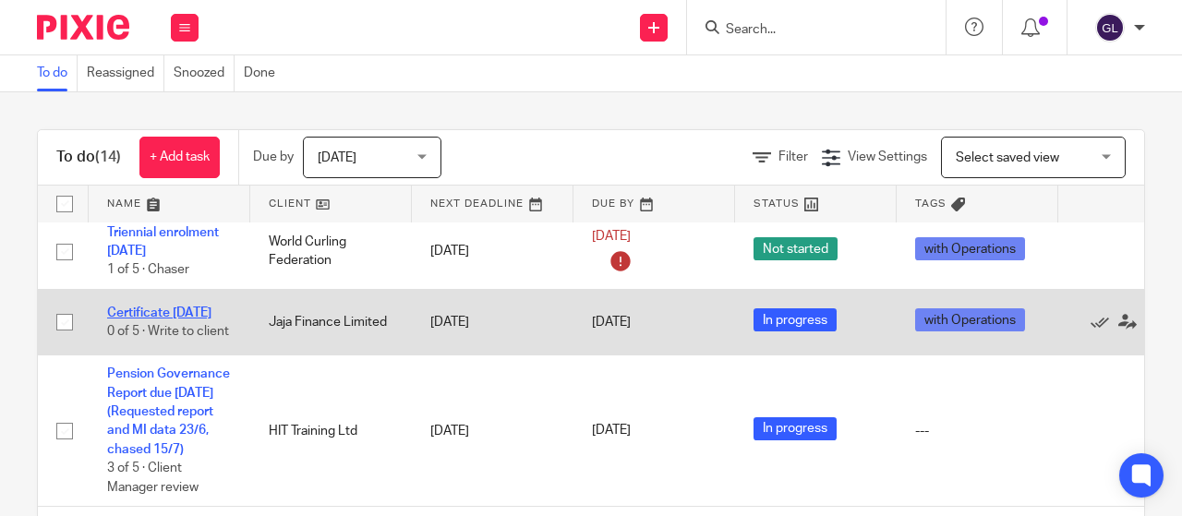
click at [176, 319] on link "Certificate [DATE]" at bounding box center [159, 313] width 104 height 13
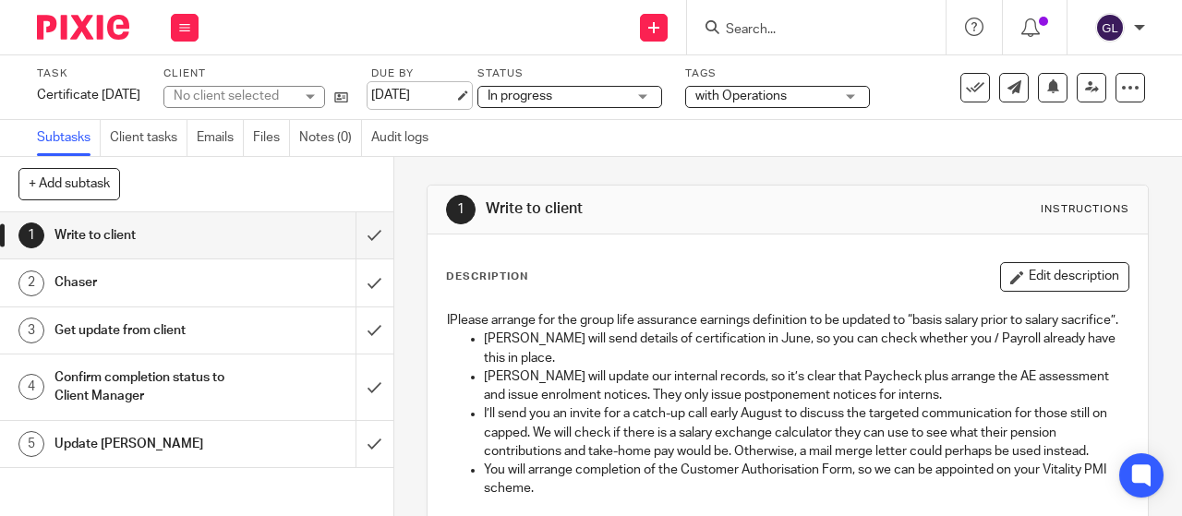
click at [403, 91] on link "[DATE]" at bounding box center [412, 95] width 83 height 19
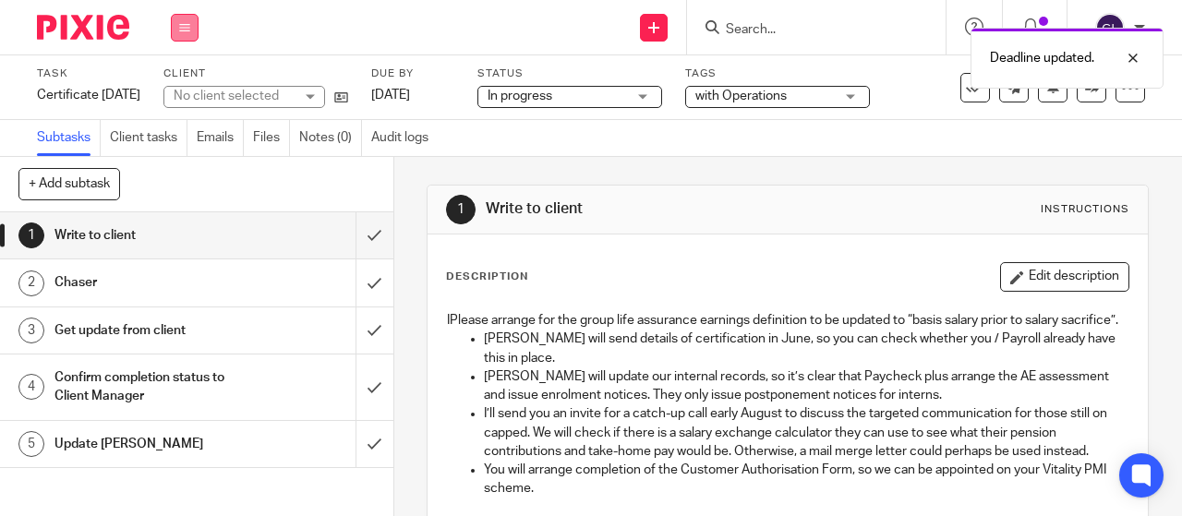
click at [189, 24] on icon at bounding box center [184, 27] width 11 height 11
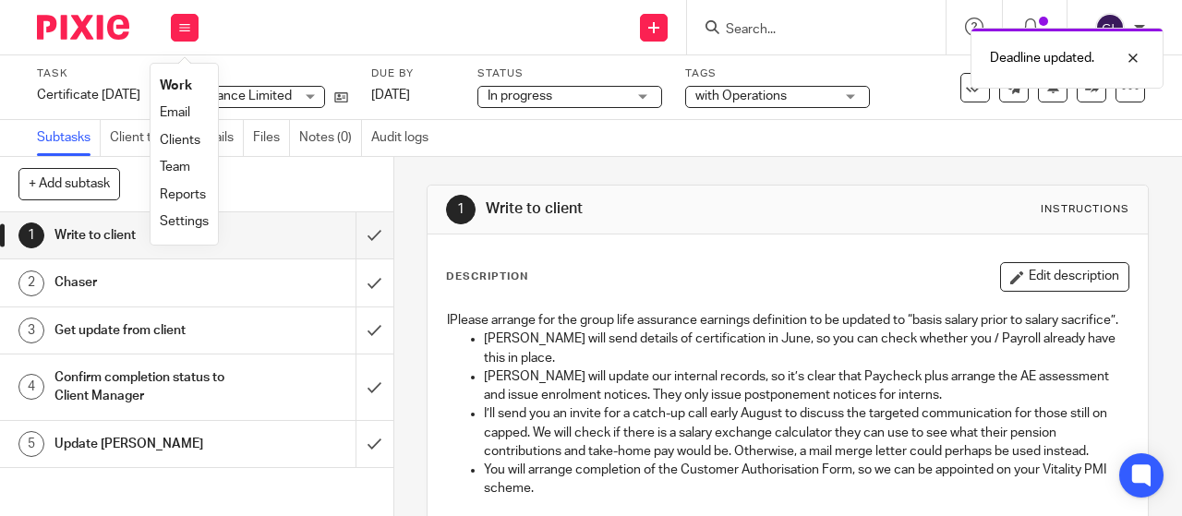
click at [178, 88] on link "Work" at bounding box center [176, 85] width 32 height 13
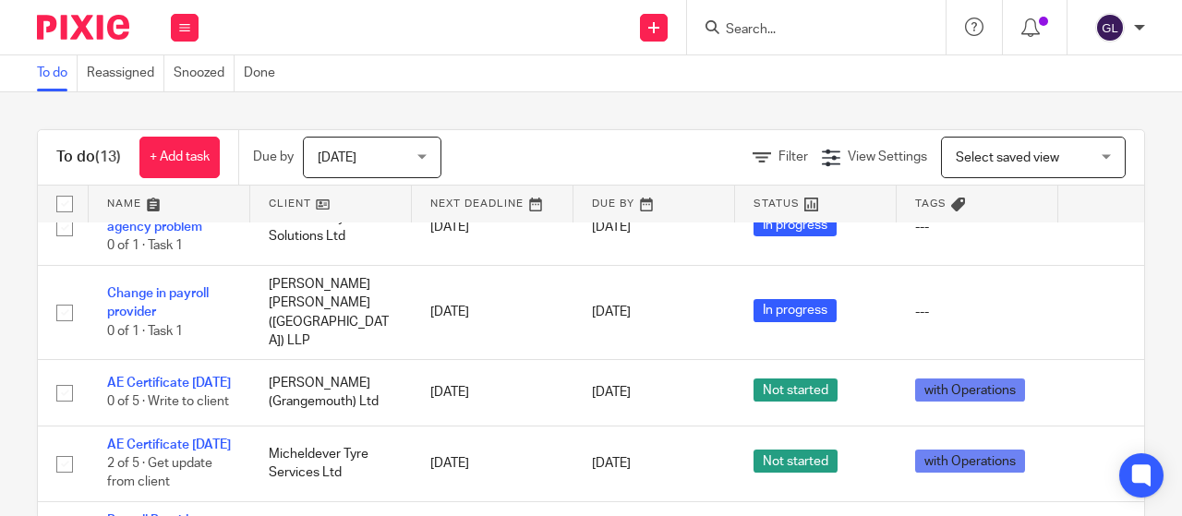
scroll to position [646, 0]
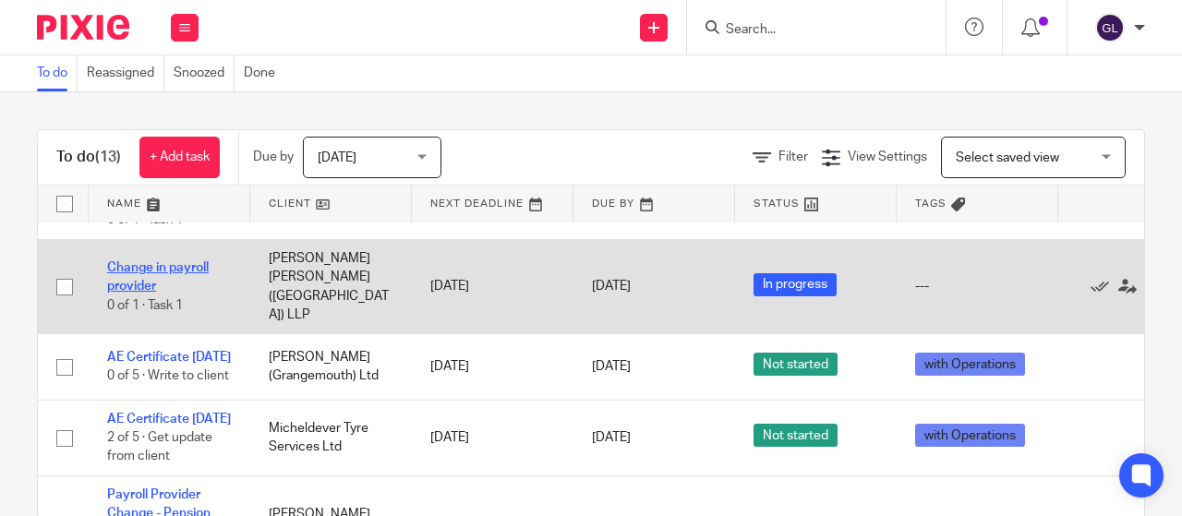
click at [116, 274] on link "Change in payroll provider" at bounding box center [158, 276] width 102 height 31
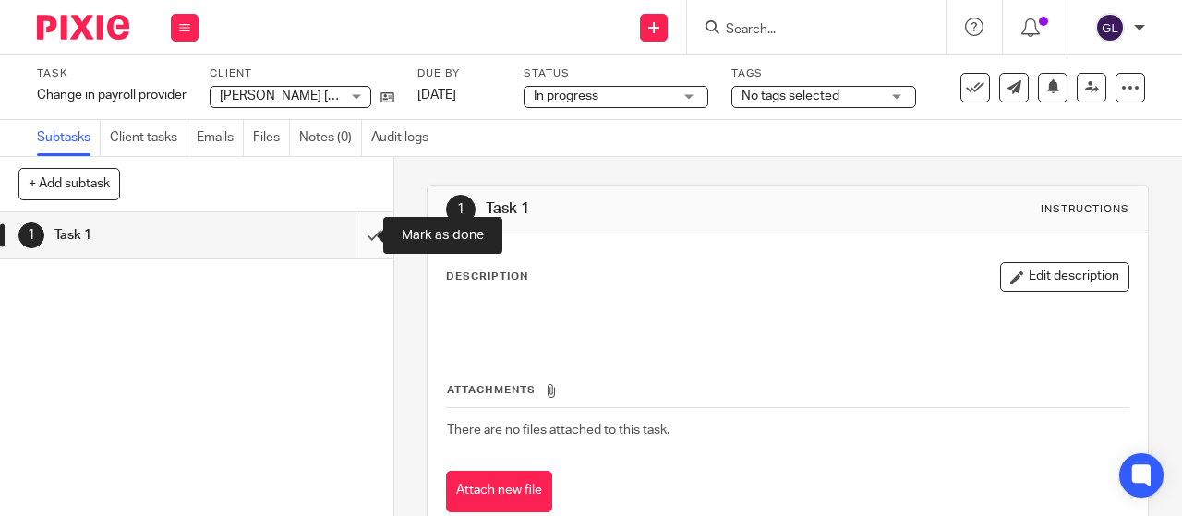
click at [353, 238] on input "submit" at bounding box center [196, 235] width 393 height 46
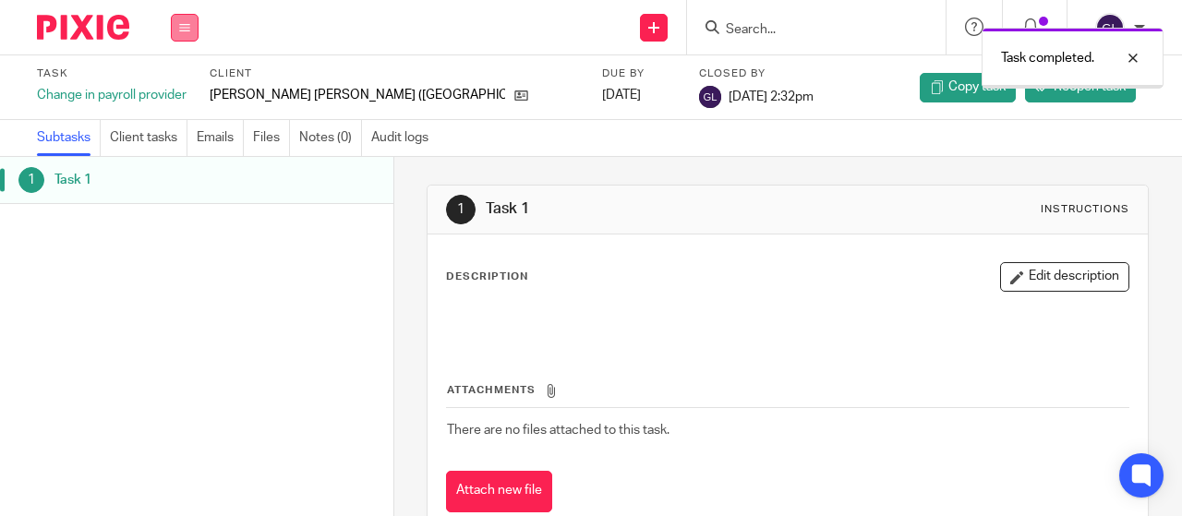
click at [187, 23] on icon at bounding box center [184, 27] width 11 height 11
click at [183, 82] on link "Work" at bounding box center [176, 85] width 32 height 13
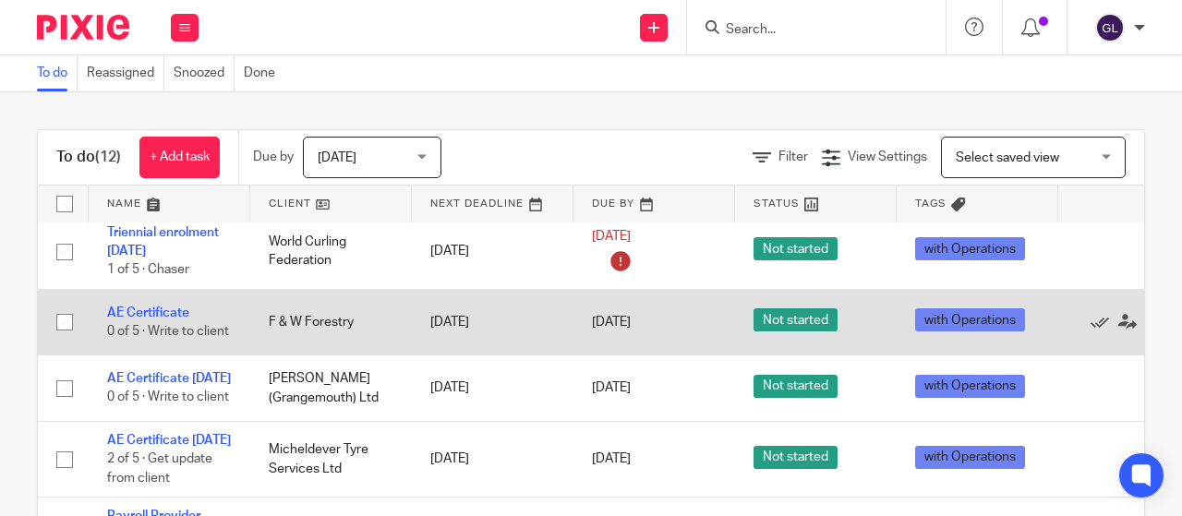
scroll to position [462, 0]
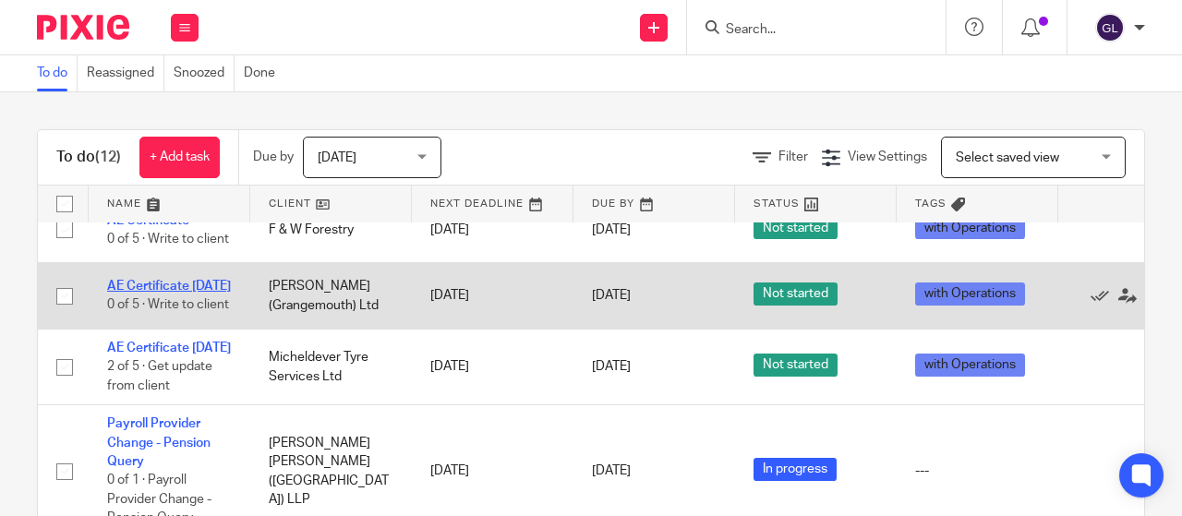
click at [148, 293] on link "AE Certificate [DATE]" at bounding box center [169, 286] width 124 height 13
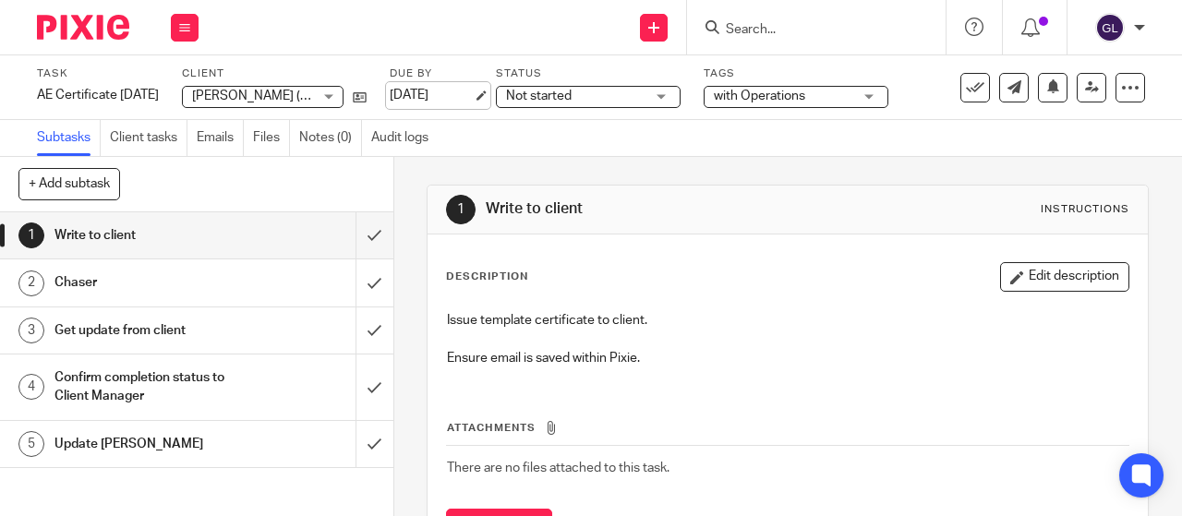
click at [441, 99] on link "[DATE]" at bounding box center [431, 95] width 83 height 19
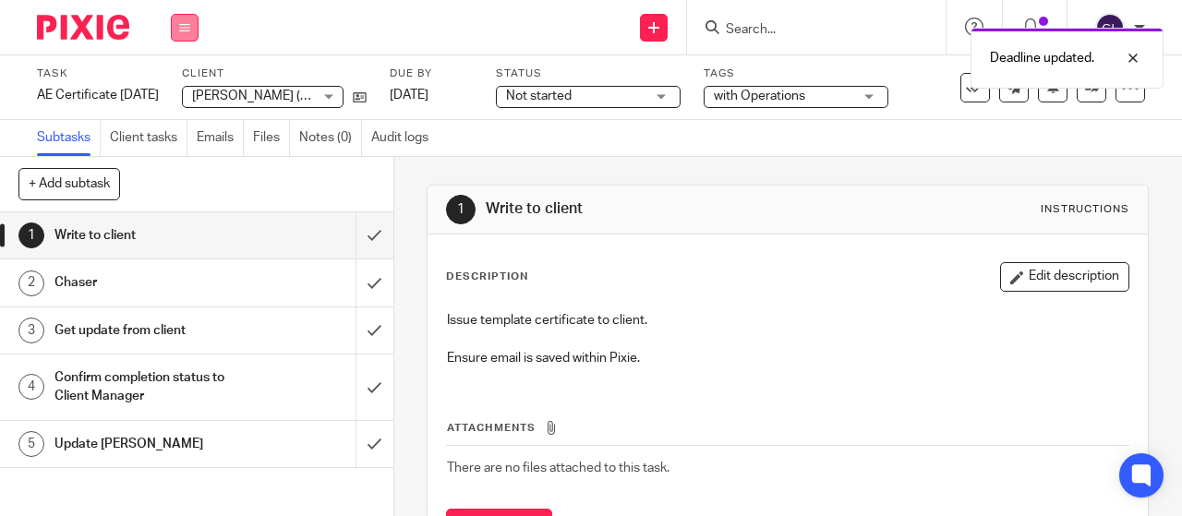
click at [182, 21] on button at bounding box center [185, 28] width 28 height 28
click at [182, 88] on link "Work" at bounding box center [176, 85] width 32 height 13
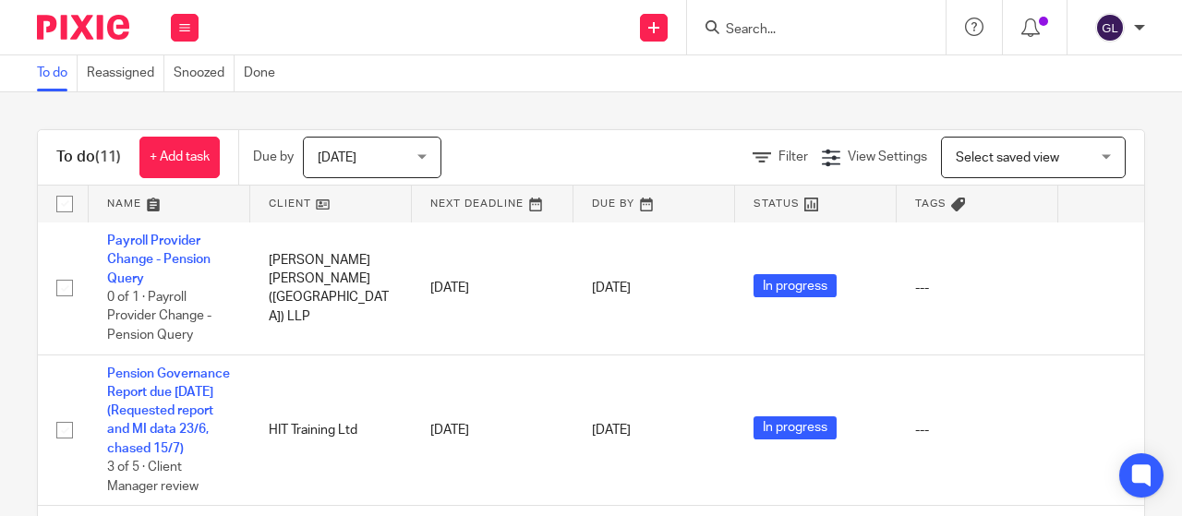
scroll to position [554, 0]
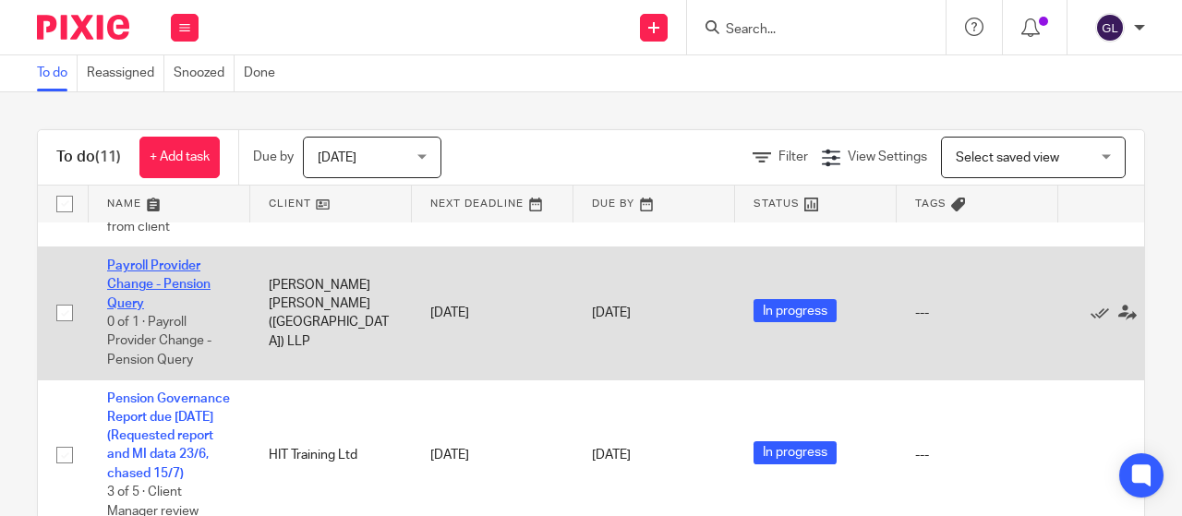
click at [146, 310] on link "Payroll Provider Change - Pension Query" at bounding box center [158, 284] width 103 height 51
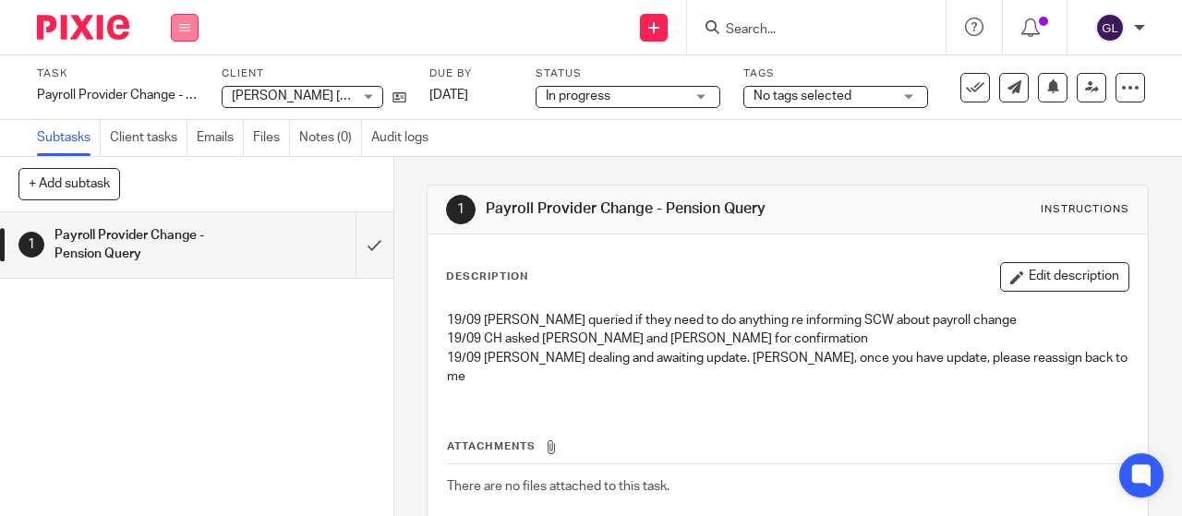
click at [179, 22] on icon at bounding box center [184, 27] width 11 height 11
click at [182, 87] on link "Work" at bounding box center [176, 85] width 32 height 13
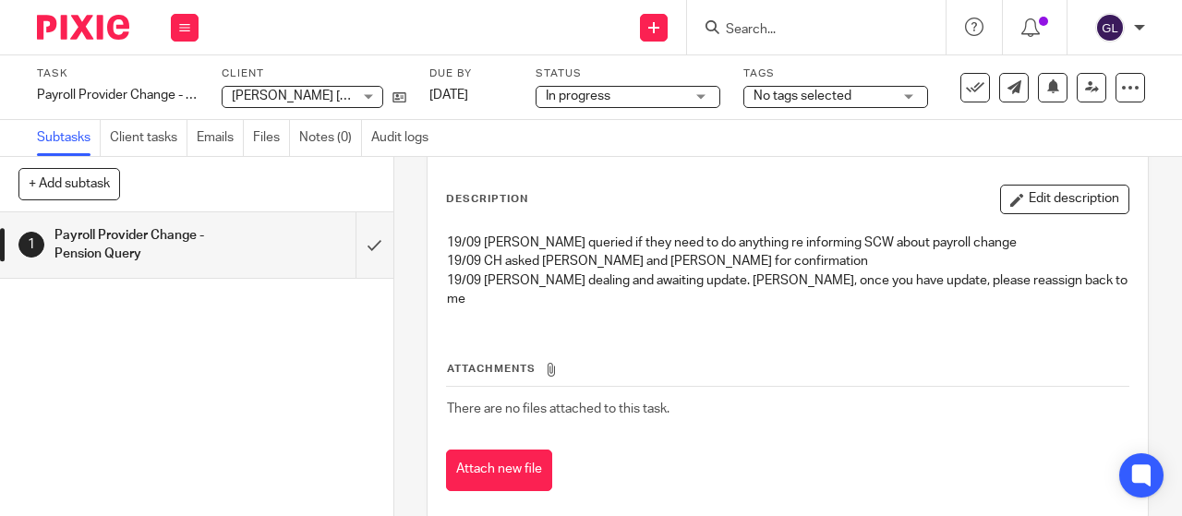
scroll to position [88, 0]
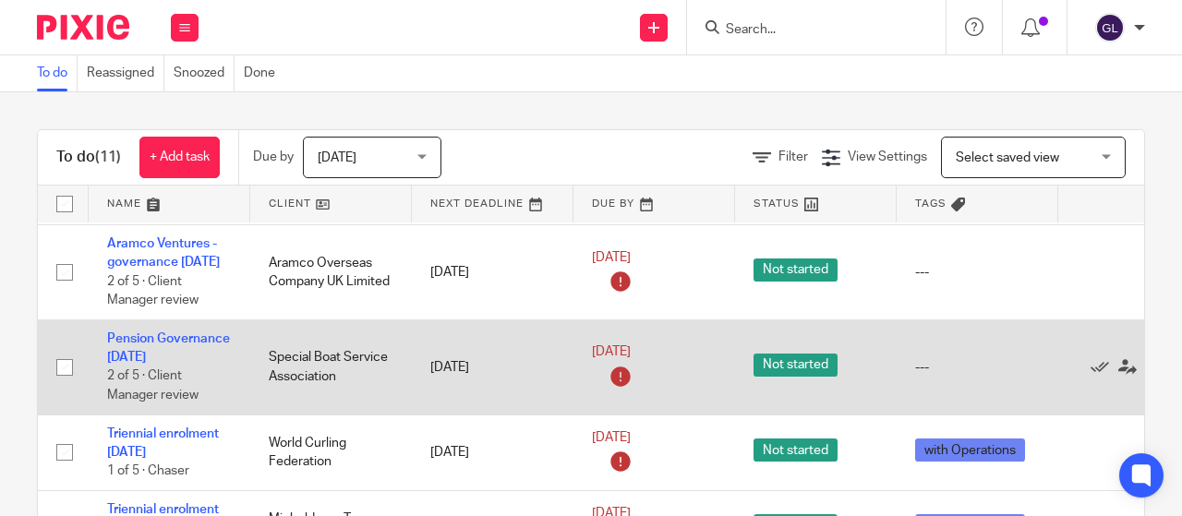
scroll to position [185, 0]
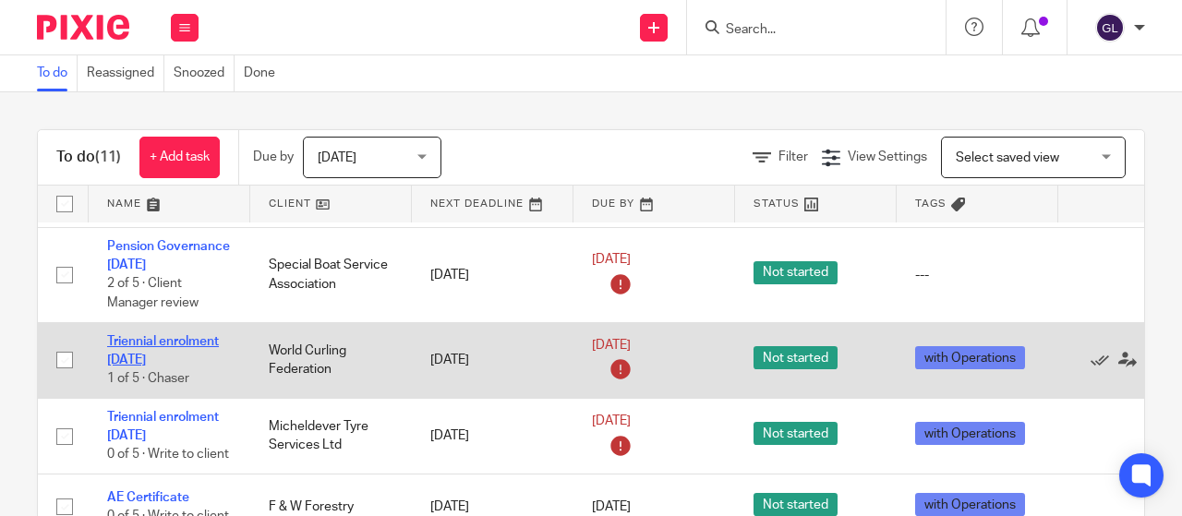
click at [151, 367] on link "Triennial enrolment 14/12/2025" at bounding box center [163, 350] width 112 height 31
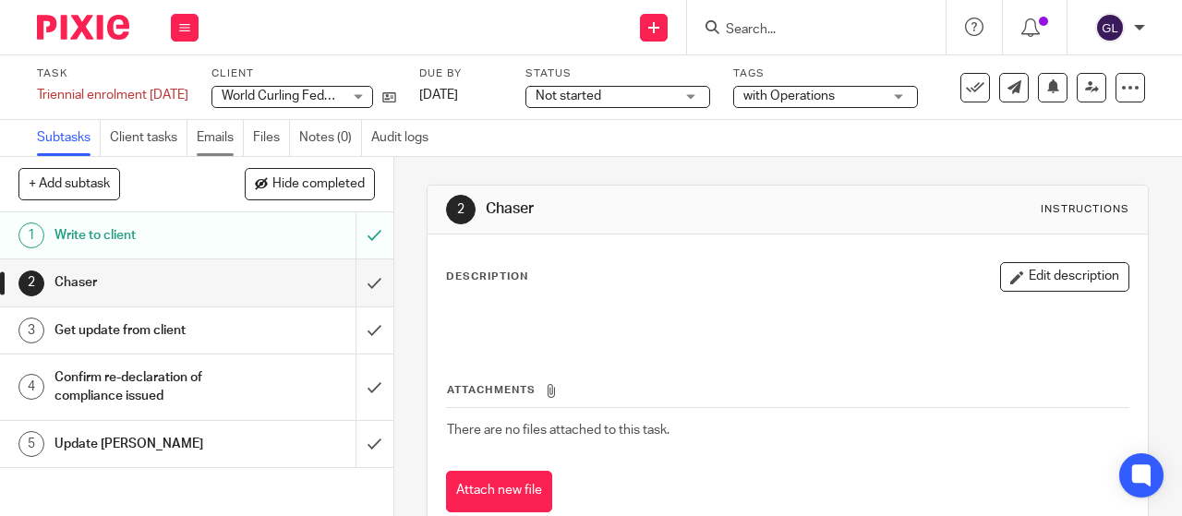
click at [222, 136] on link "Emails" at bounding box center [220, 138] width 47 height 36
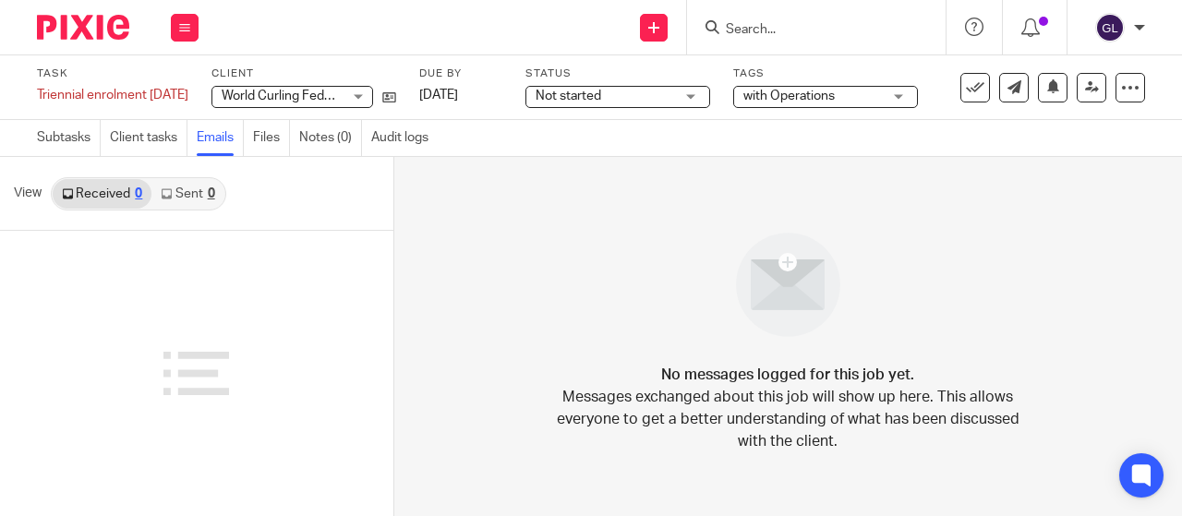
click at [183, 188] on link "Sent 0" at bounding box center [187, 194] width 72 height 30
click at [187, 194] on link "Sent 0" at bounding box center [187, 194] width 72 height 30
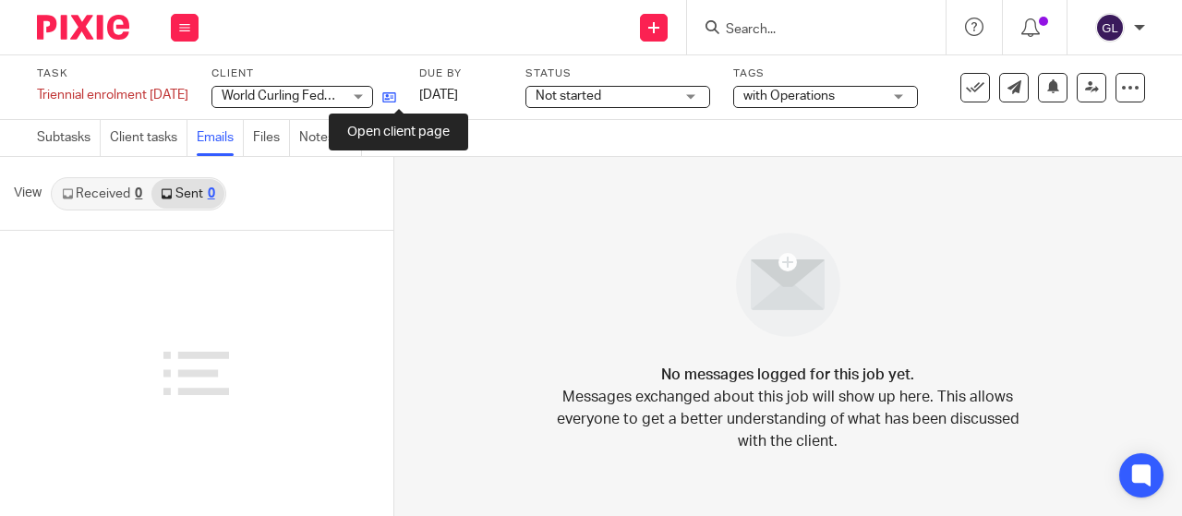
click at [393, 96] on icon at bounding box center [389, 97] width 14 height 14
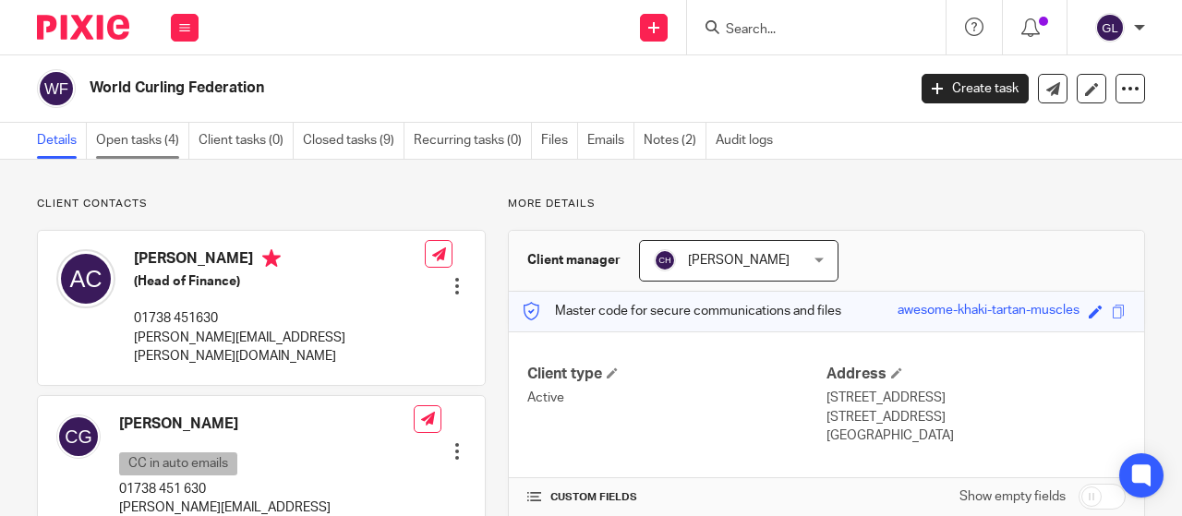
click at [126, 141] on link "Open tasks (4)" at bounding box center [142, 141] width 93 height 36
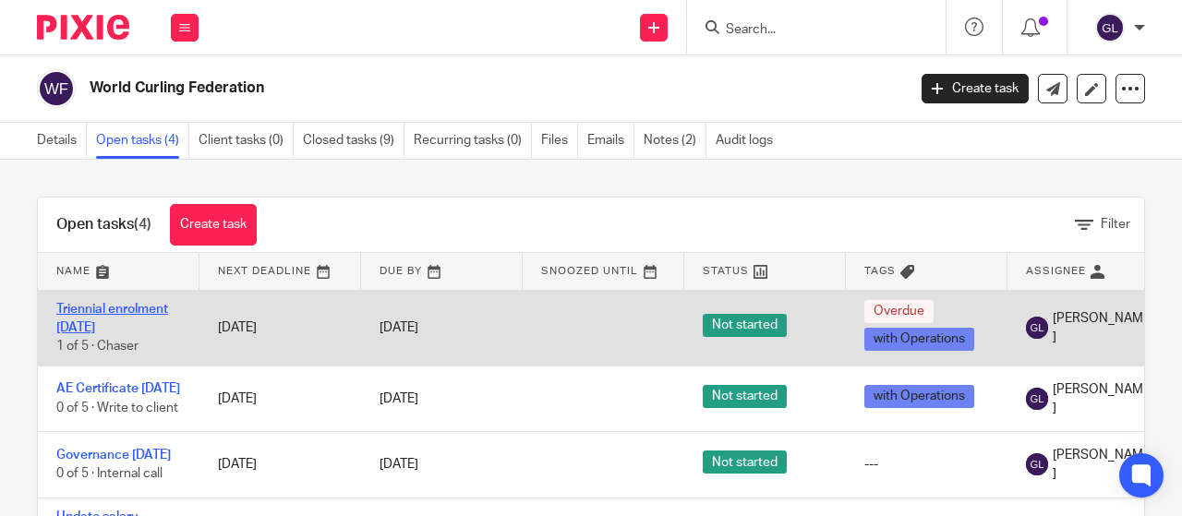
click at [87, 311] on link "Triennial enrolment [DATE]" at bounding box center [112, 318] width 112 height 31
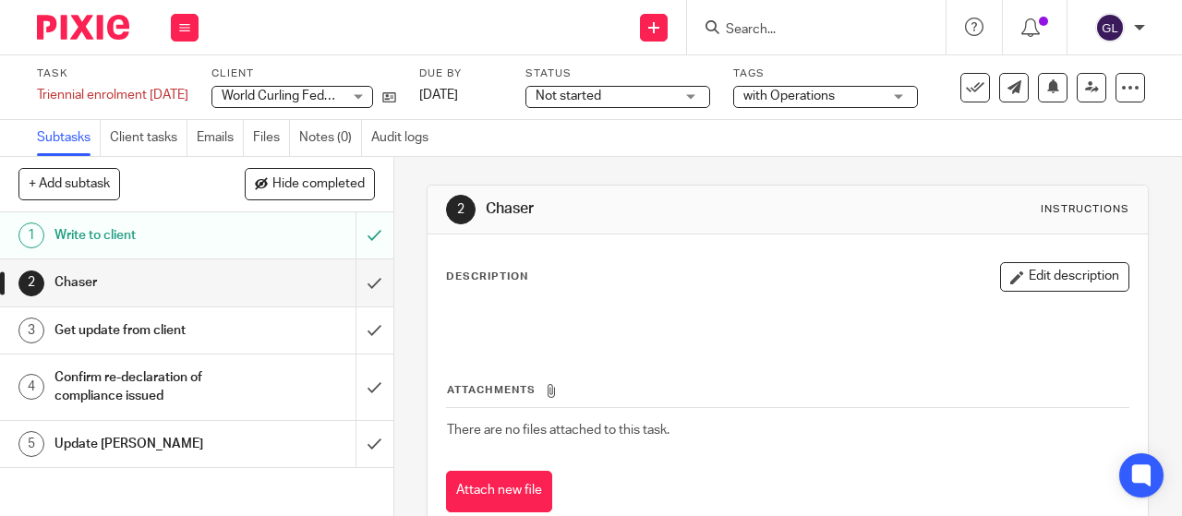
click at [560, 101] on span "Not started" at bounding box center [569, 96] width 66 height 13
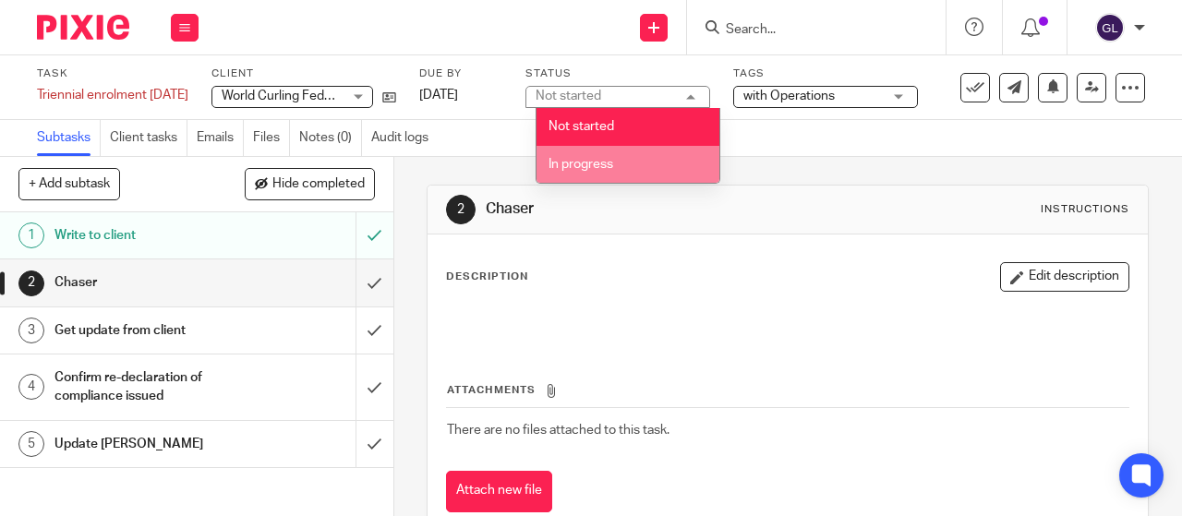
click at [561, 162] on span "In progress" at bounding box center [580, 164] width 65 height 13
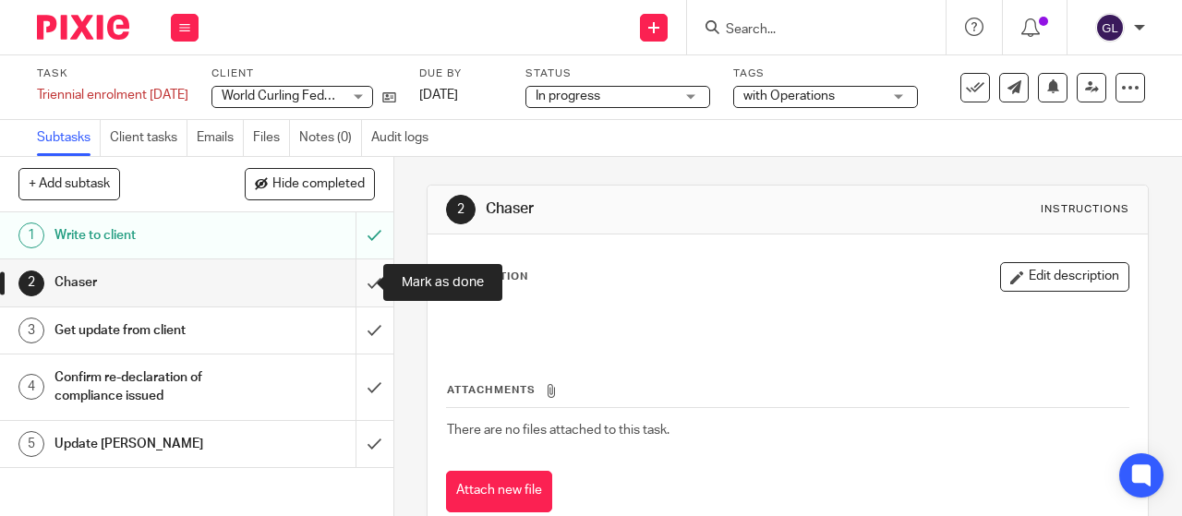
click at [354, 290] on input "submit" at bounding box center [196, 282] width 393 height 46
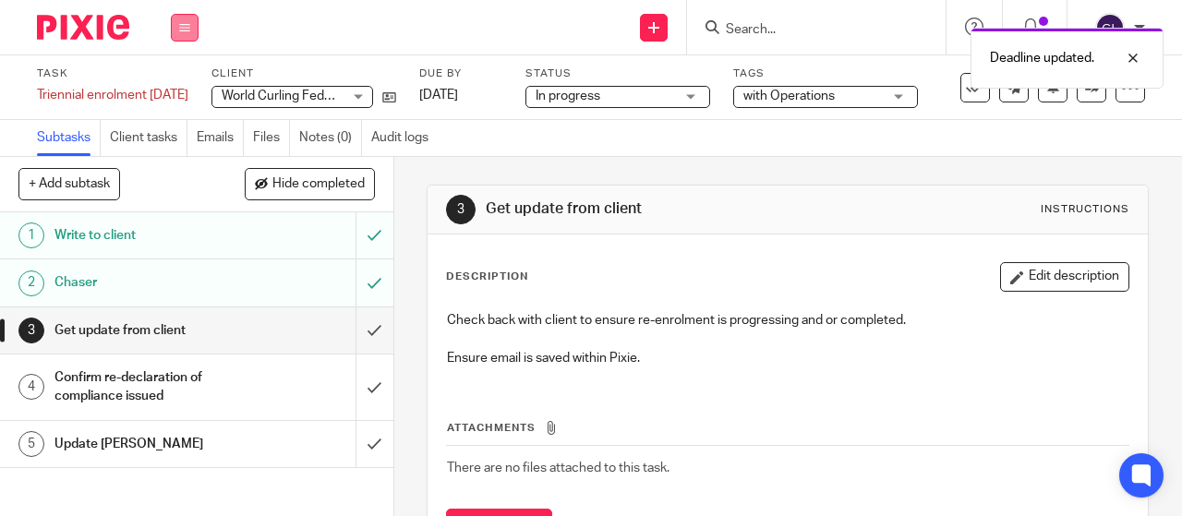
click at [188, 27] on icon at bounding box center [184, 27] width 11 height 11
click at [181, 83] on link "Work" at bounding box center [176, 85] width 32 height 13
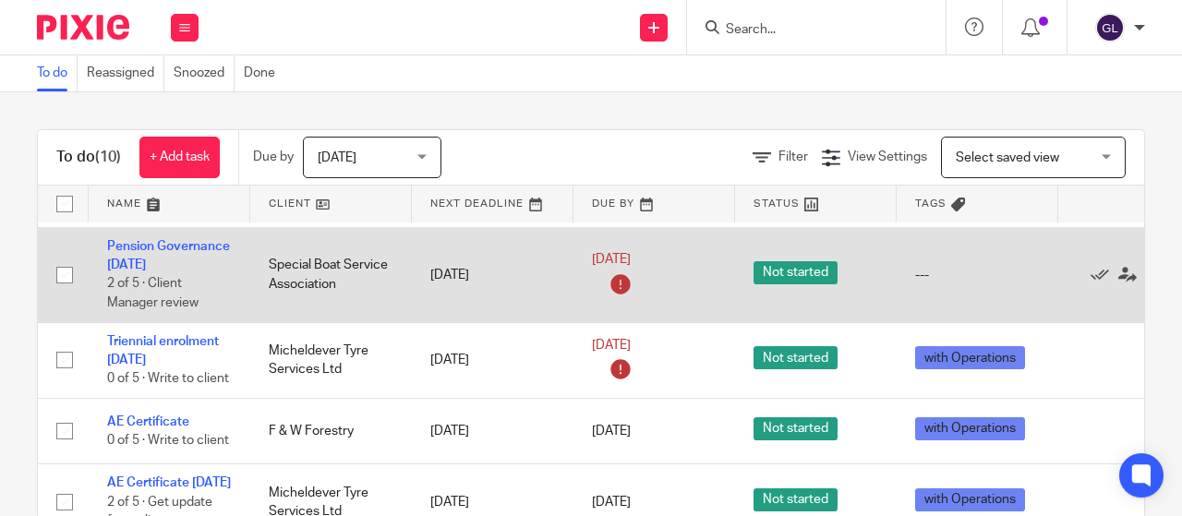
scroll to position [277, 0]
